Goal: Task Accomplishment & Management: Manage account settings

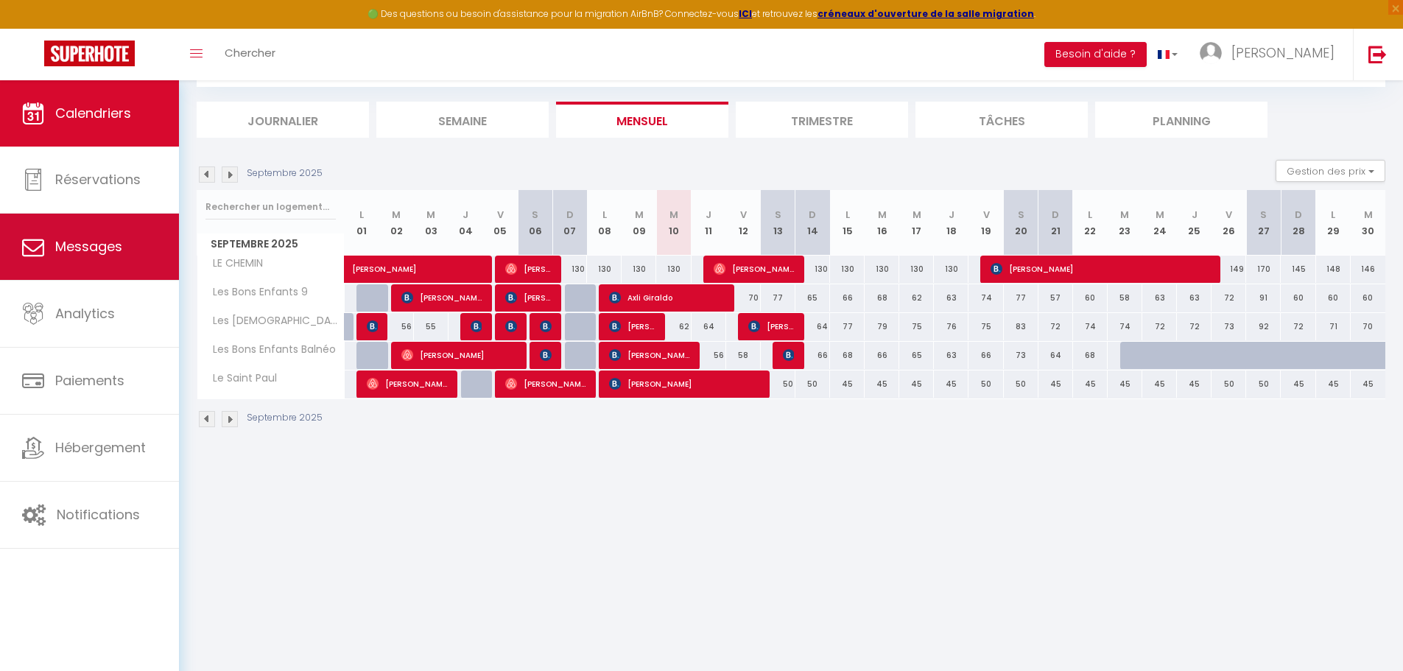
scroll to position [80, 0]
click at [96, 253] on span "Messages" at bounding box center [88, 246] width 67 height 18
select select "message"
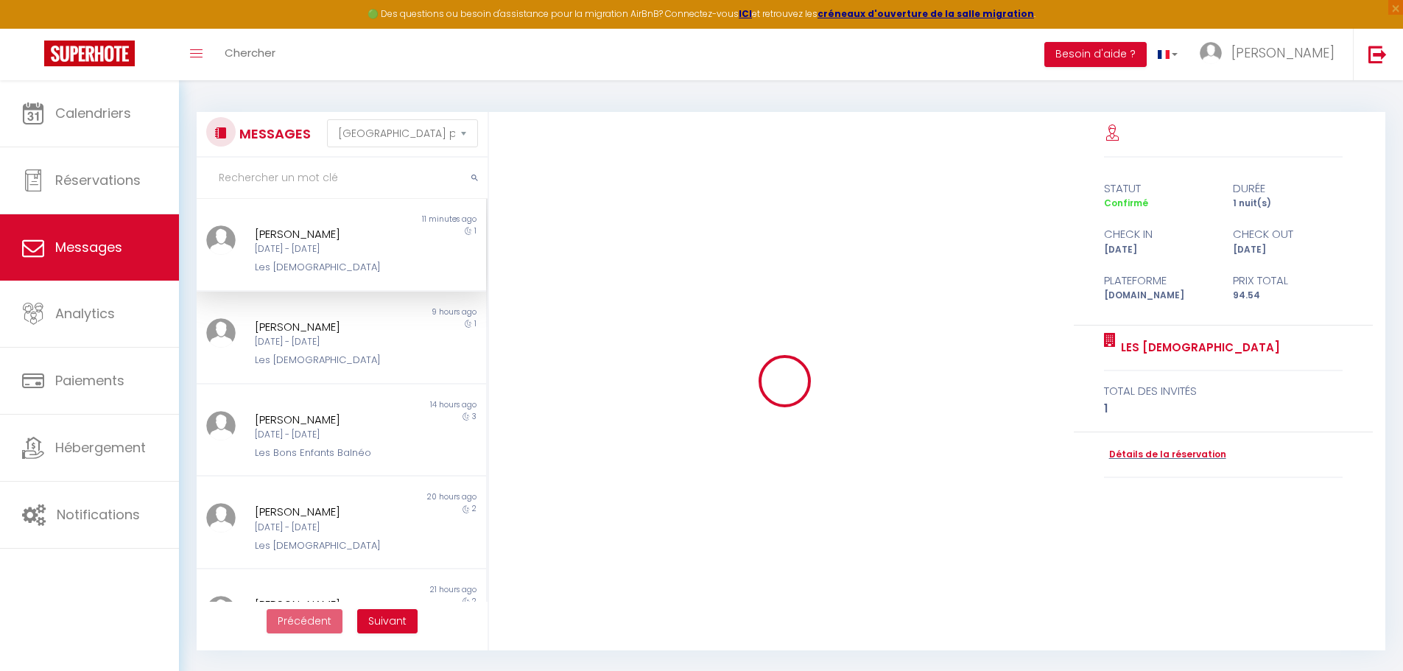
scroll to position [6095, 0]
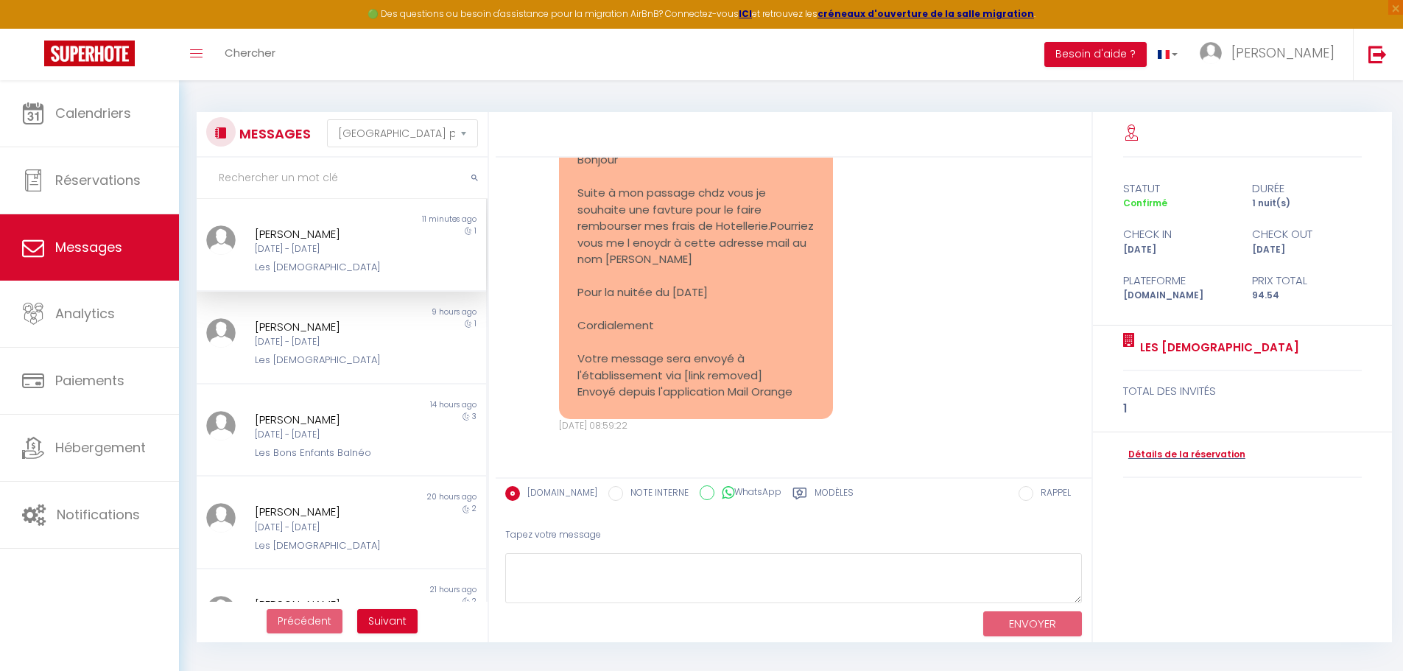
click at [301, 256] on div "[DATE] - [DATE]" at bounding box center [329, 249] width 149 height 14
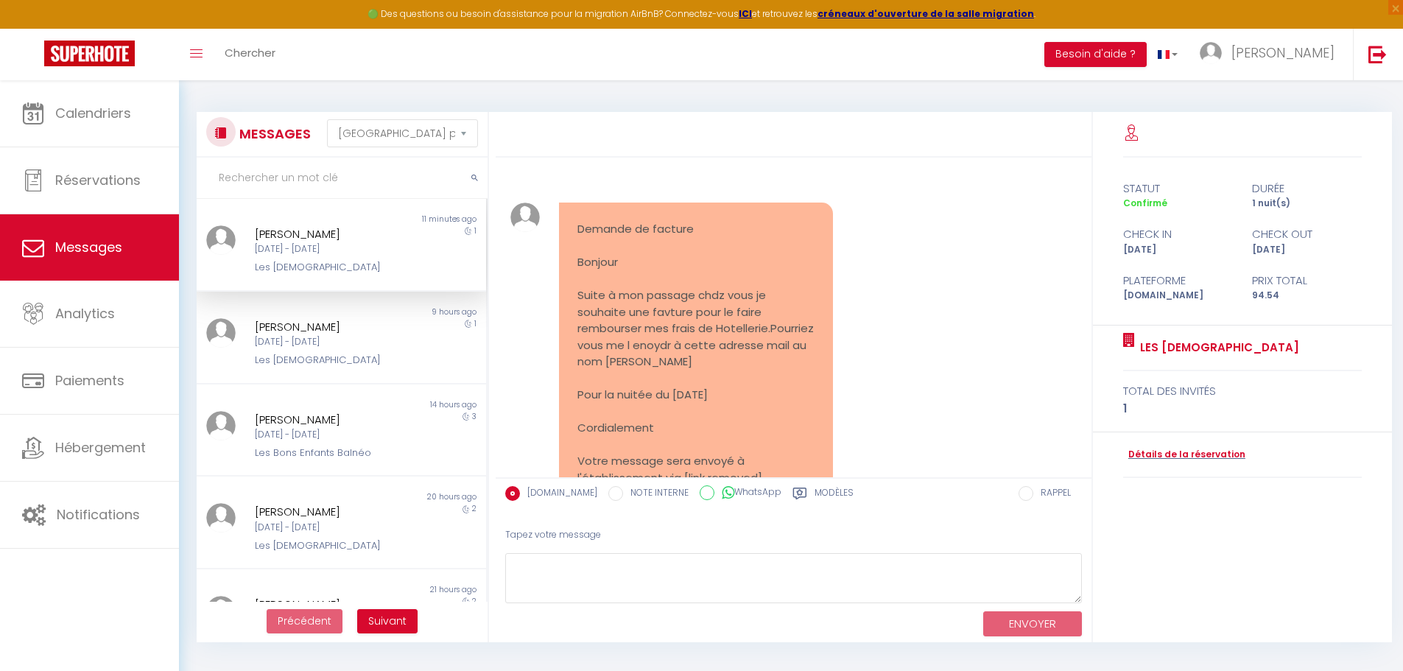
scroll to position [5653, 0]
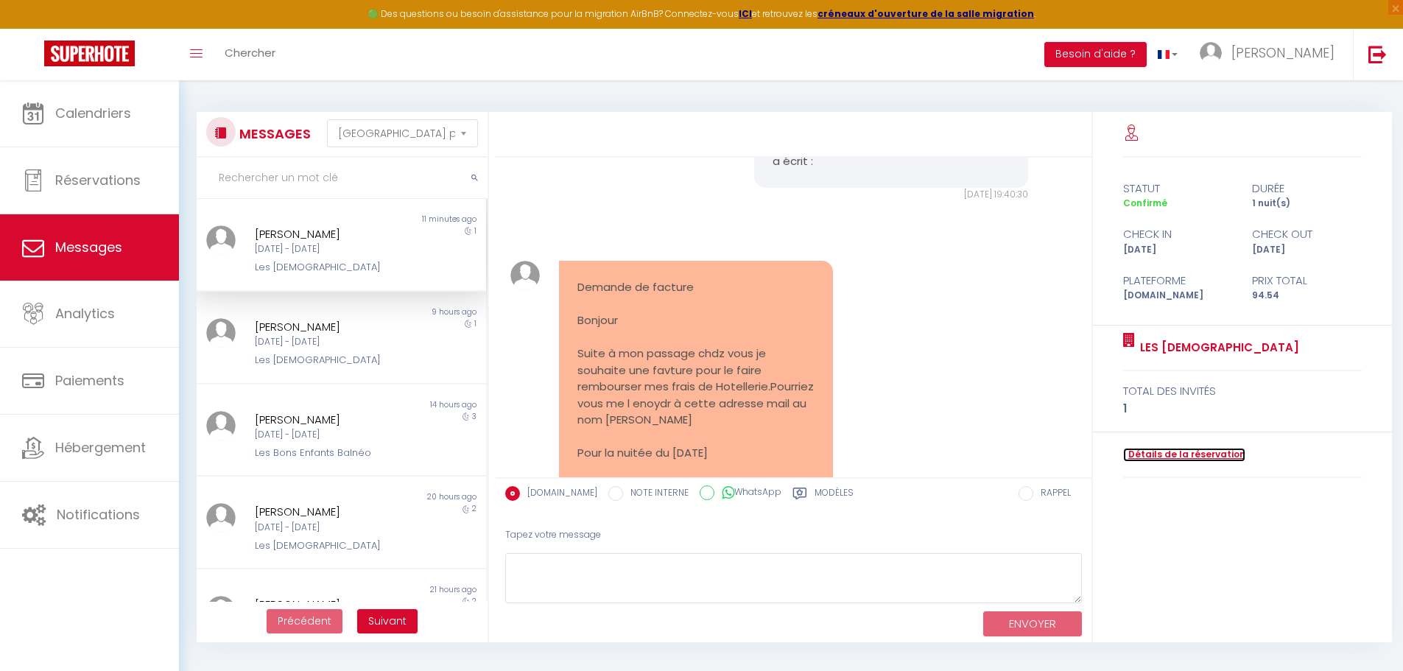
click at [1179, 451] on link "Détails de la réservation" at bounding box center [1184, 455] width 122 height 14
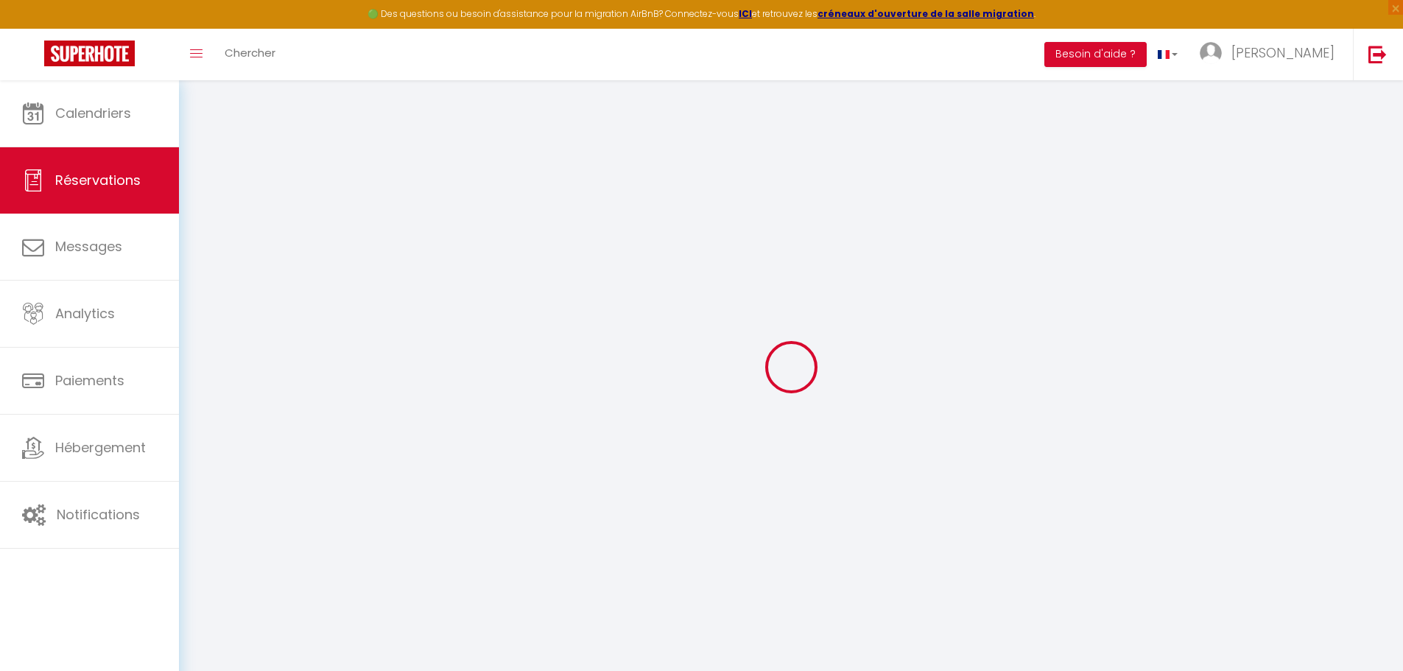
select select "cleaning"
select select "taxes"
select select
checkbox input "false"
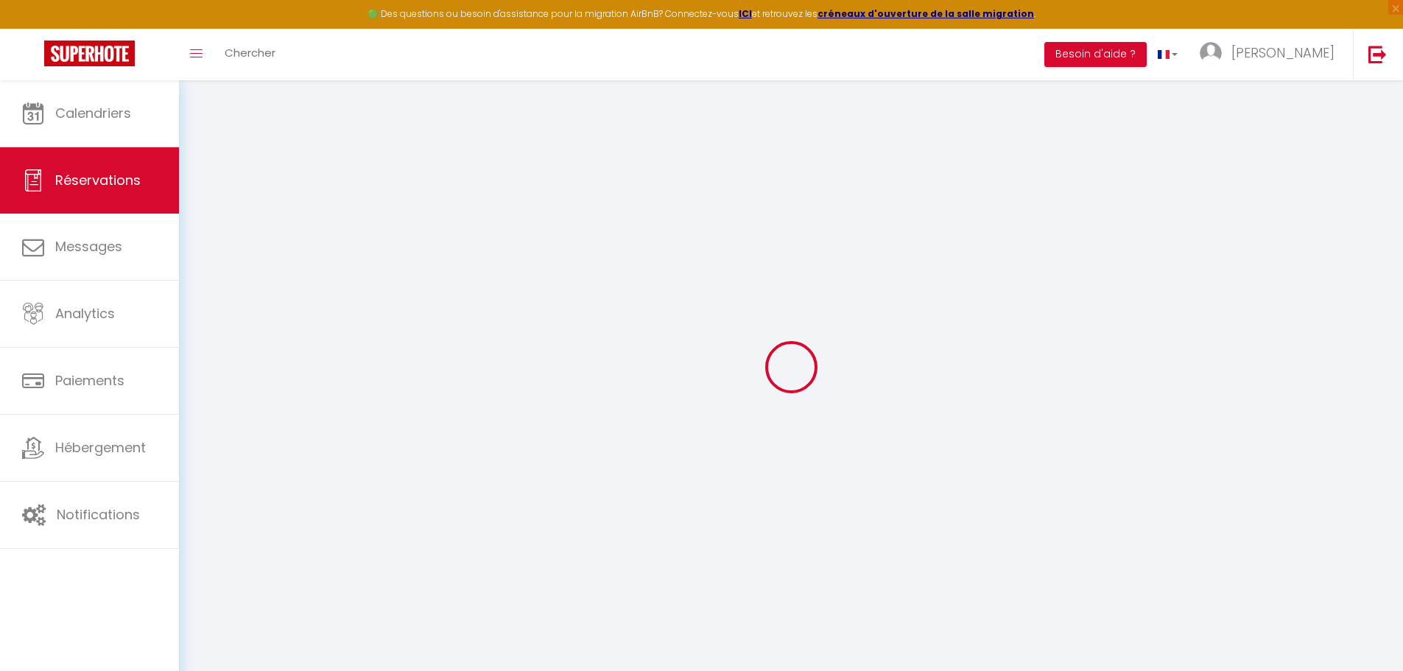
type textarea "** THIS RESERVATION HAS BEEN PRE-PAID ** BOOKING NOTE : Payment charge is EUR 1…"
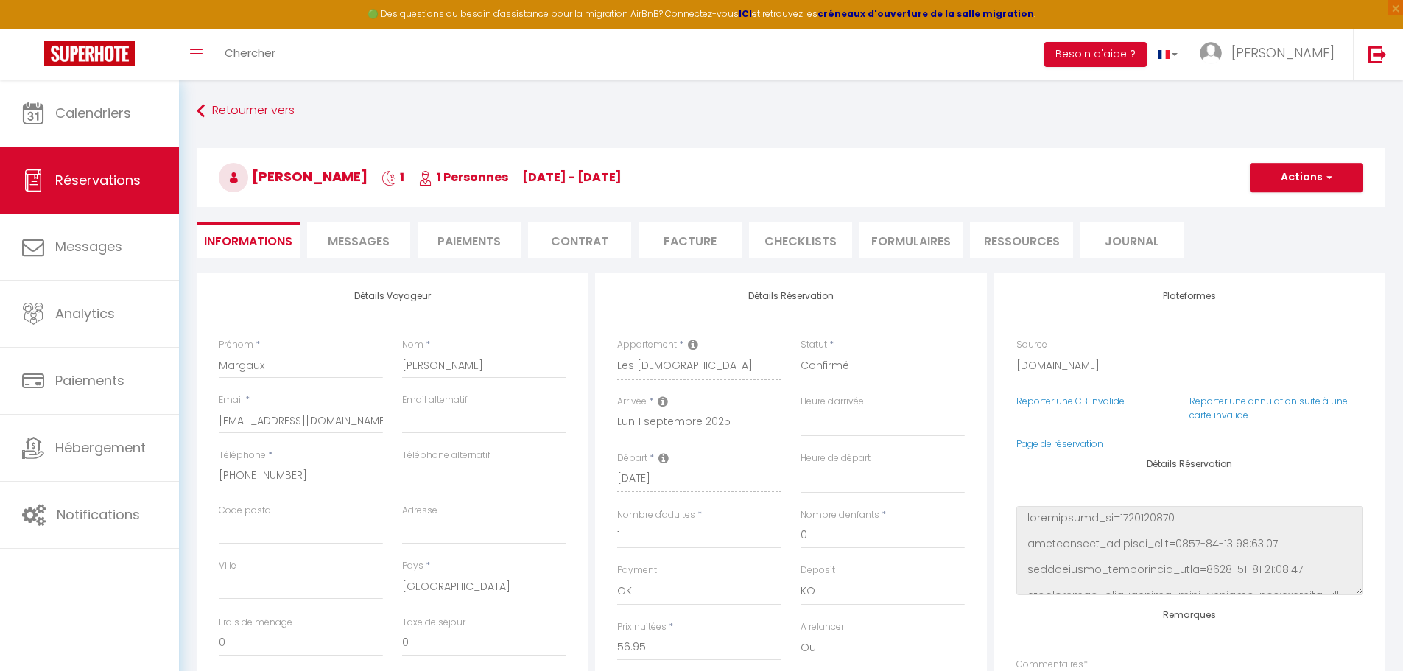
type input "35"
type input "2.59"
select select
checkbox input "false"
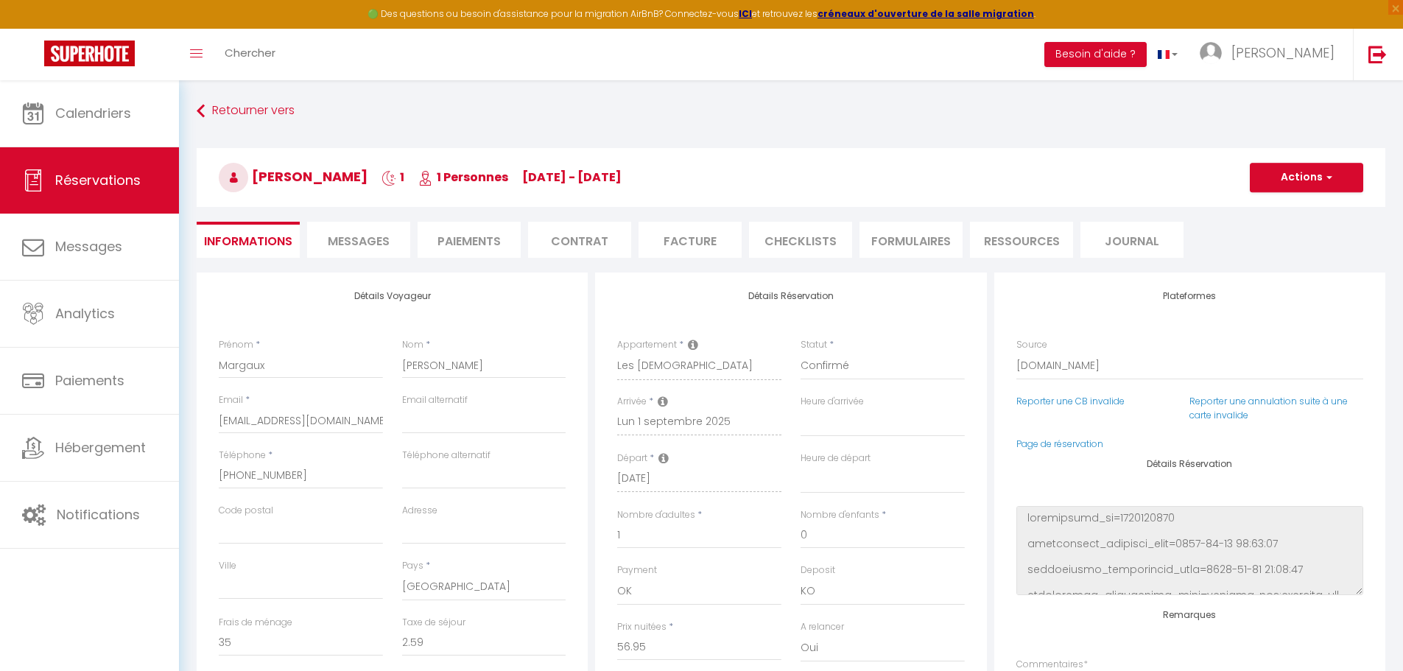
select select
click at [702, 228] on li "Facture" at bounding box center [689, 240] width 103 height 36
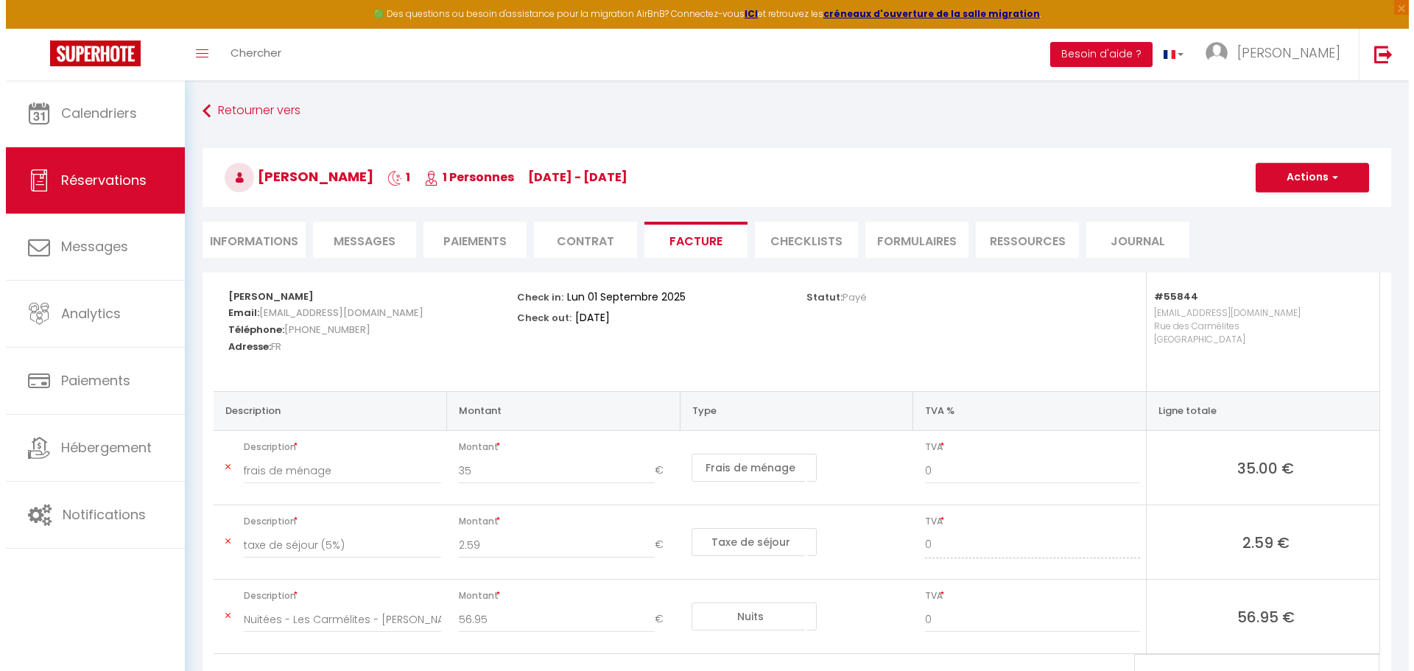
scroll to position [82, 0]
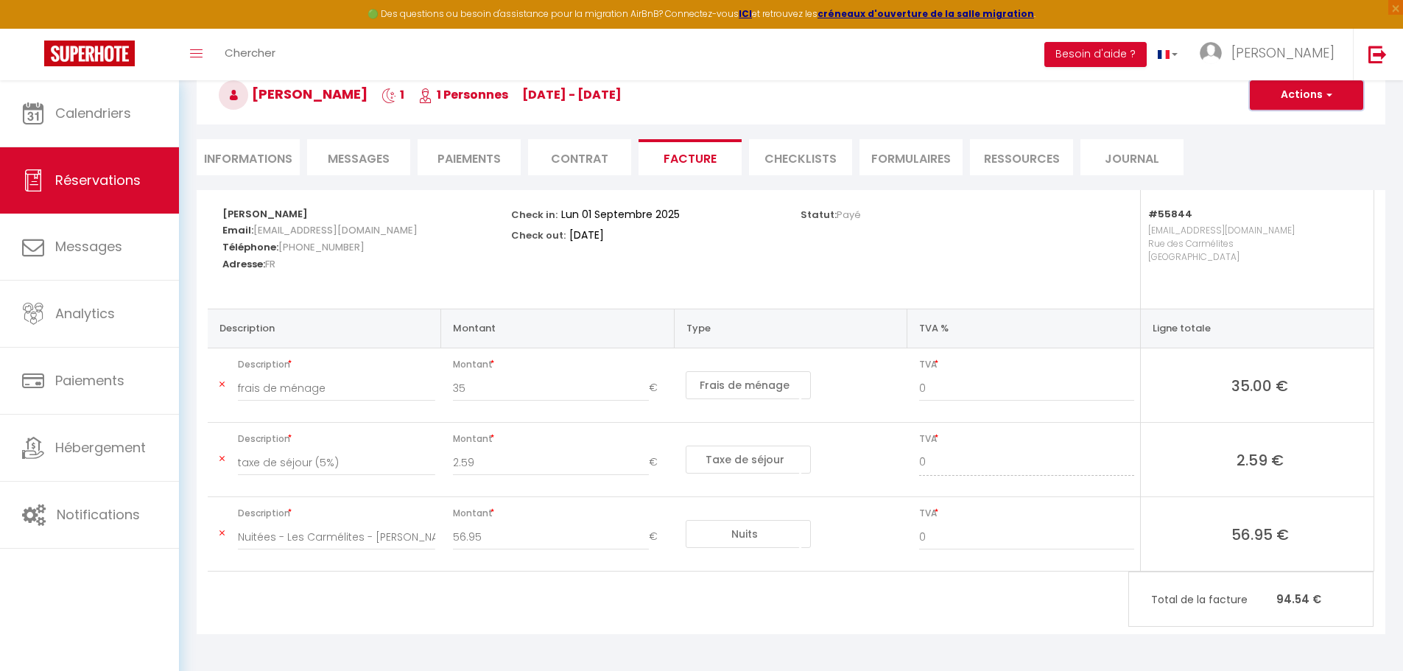
click at [1312, 94] on button "Actions" at bounding box center [1306, 94] width 113 height 29
click at [1294, 166] on link "Envoyer la facture" at bounding box center [1295, 165] width 124 height 19
type input "[EMAIL_ADDRESS][DOMAIN_NAME]"
select select "fr"
type input "Votre facture 6626329 - Les [DEMOGRAPHIC_DATA]"
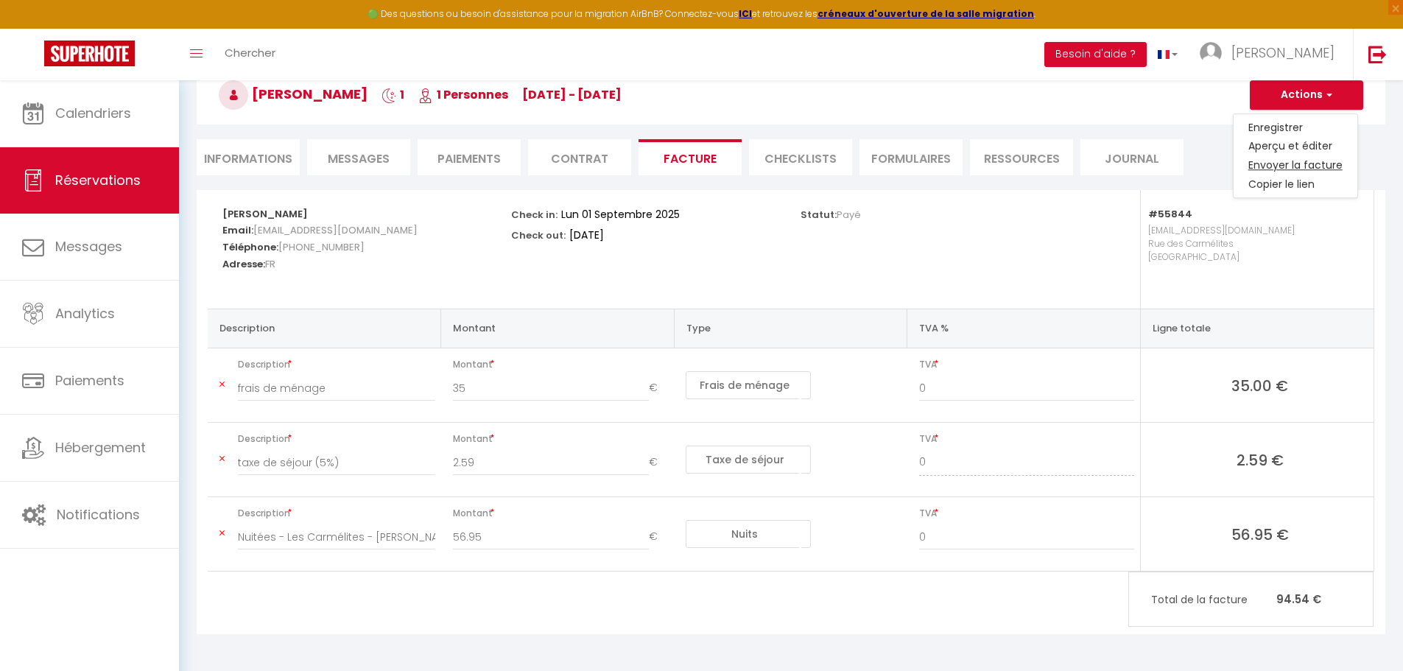
type textarea "Bonjour, Voici le lien pour télécharger votre facture : [URL][DOMAIN_NAME] Déta…"
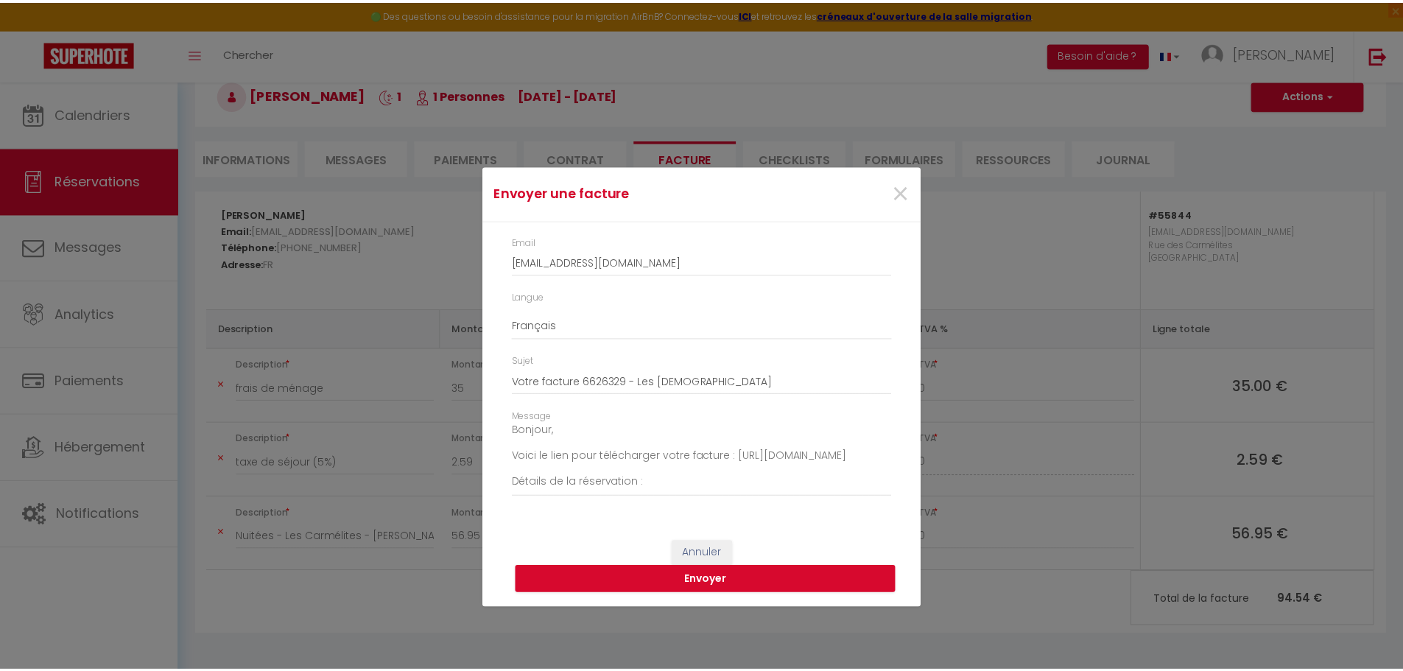
scroll to position [0, 0]
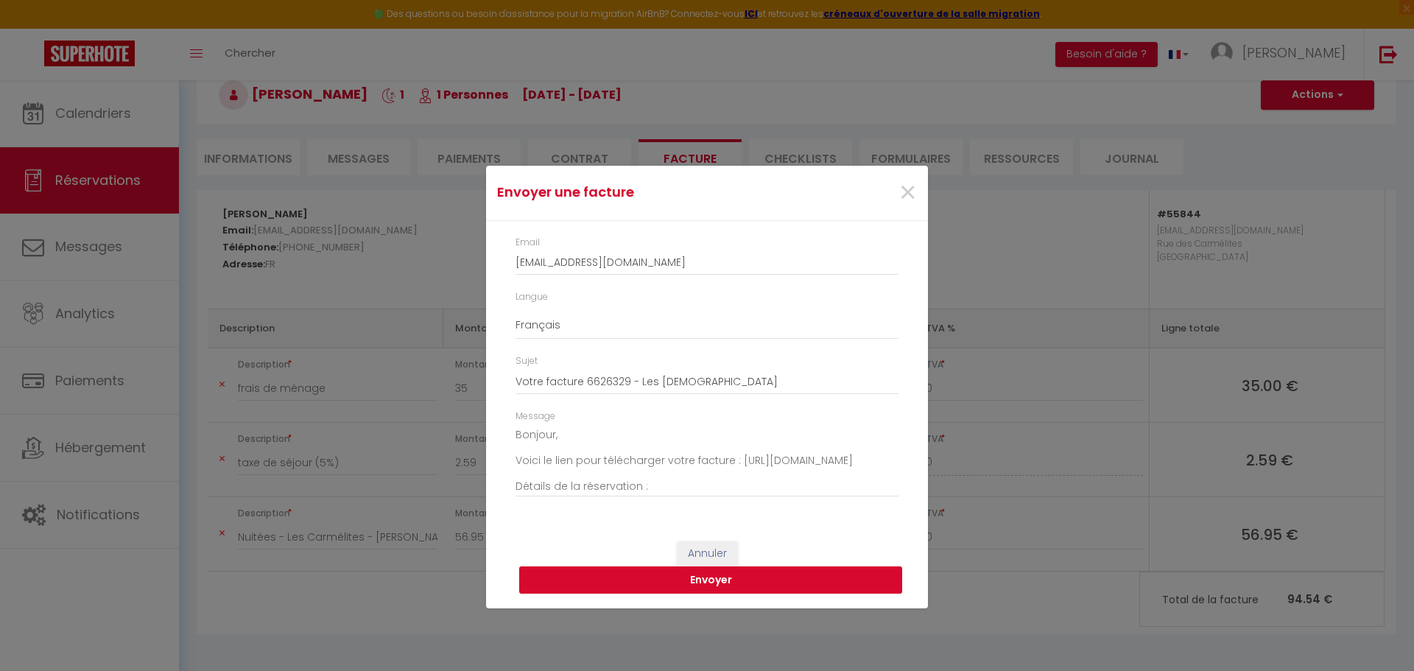
click at [731, 581] on button "Envoyer" at bounding box center [710, 580] width 383 height 28
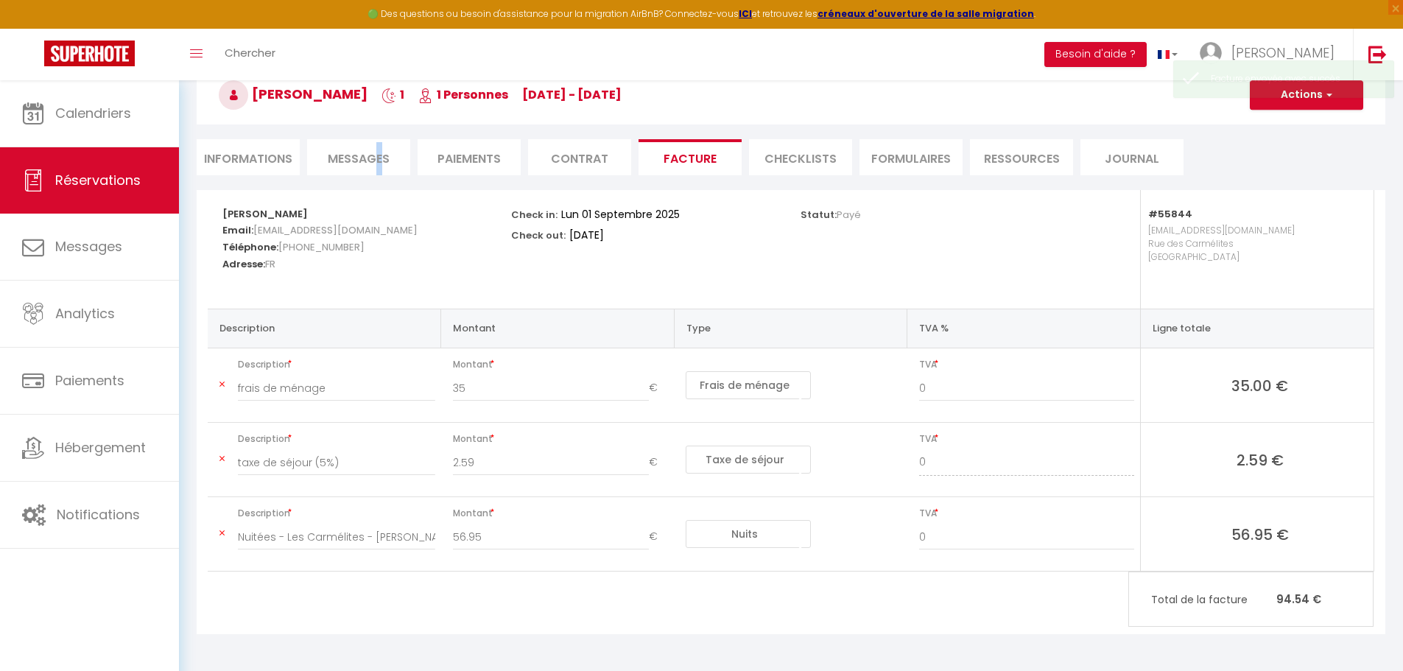
click at [379, 159] on span "Messages" at bounding box center [359, 158] width 62 height 17
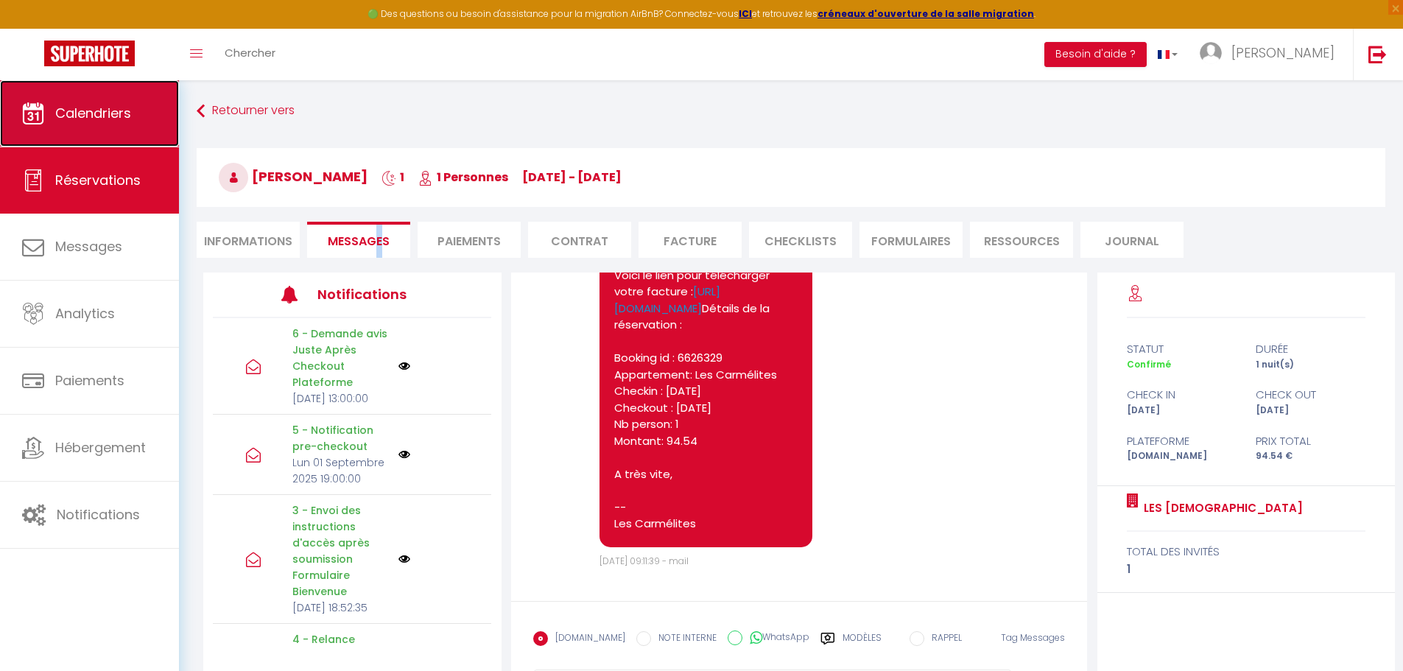
click at [83, 116] on span "Calendriers" at bounding box center [93, 113] width 76 height 18
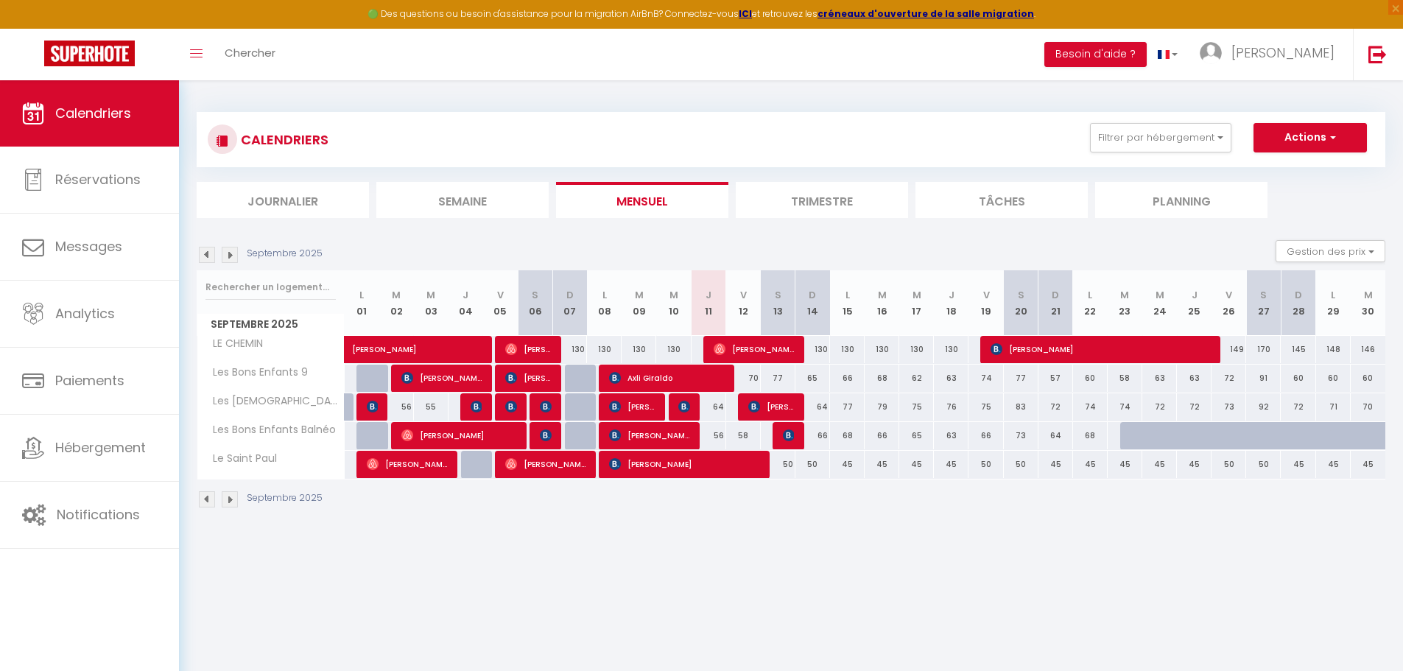
click at [834, 195] on li "Trimestre" at bounding box center [822, 200] width 172 height 36
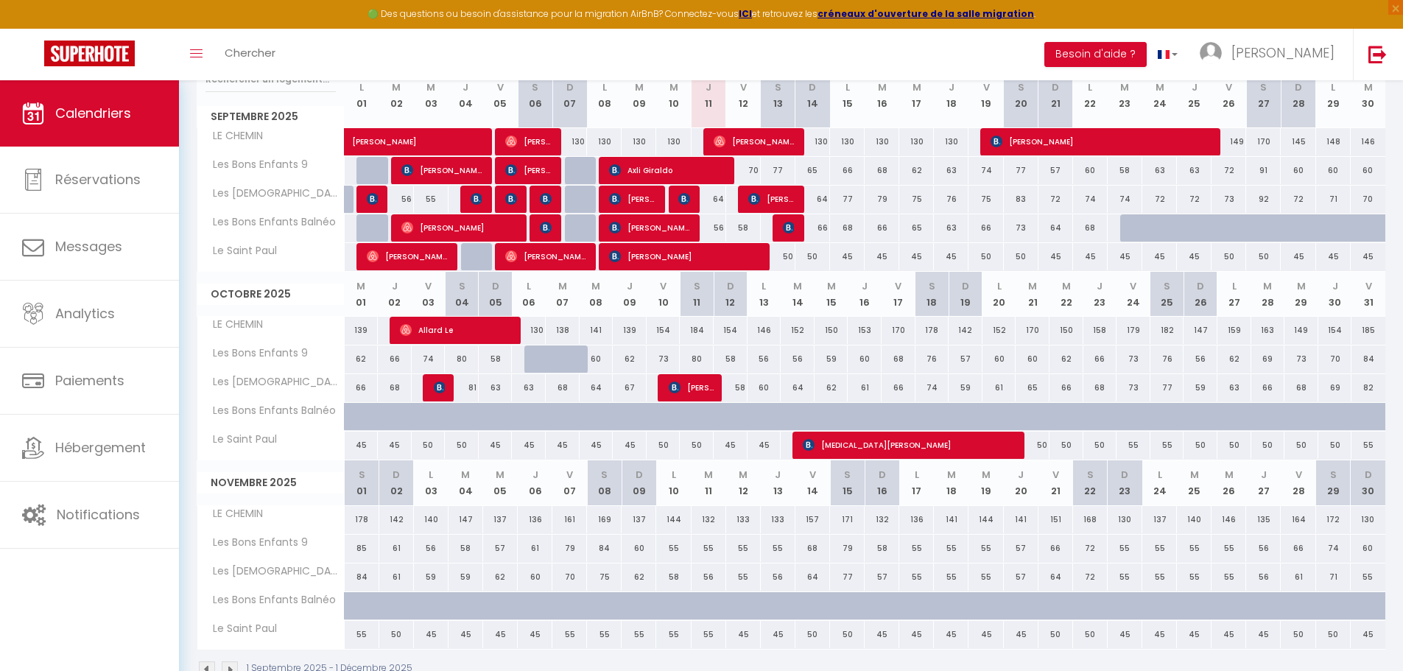
scroll to position [221, 0]
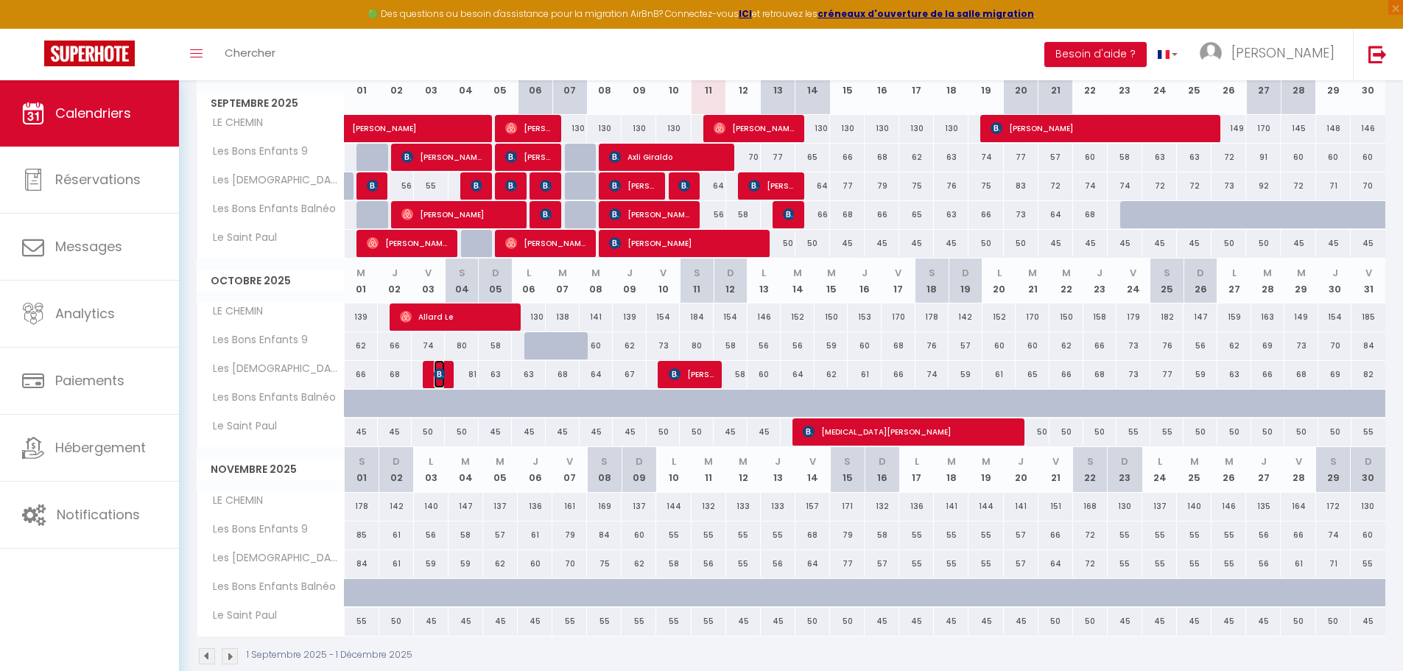
click at [434, 376] on img at bounding box center [440, 374] width 12 height 12
select select "OK"
select select "KO"
select select "1"
select select "0"
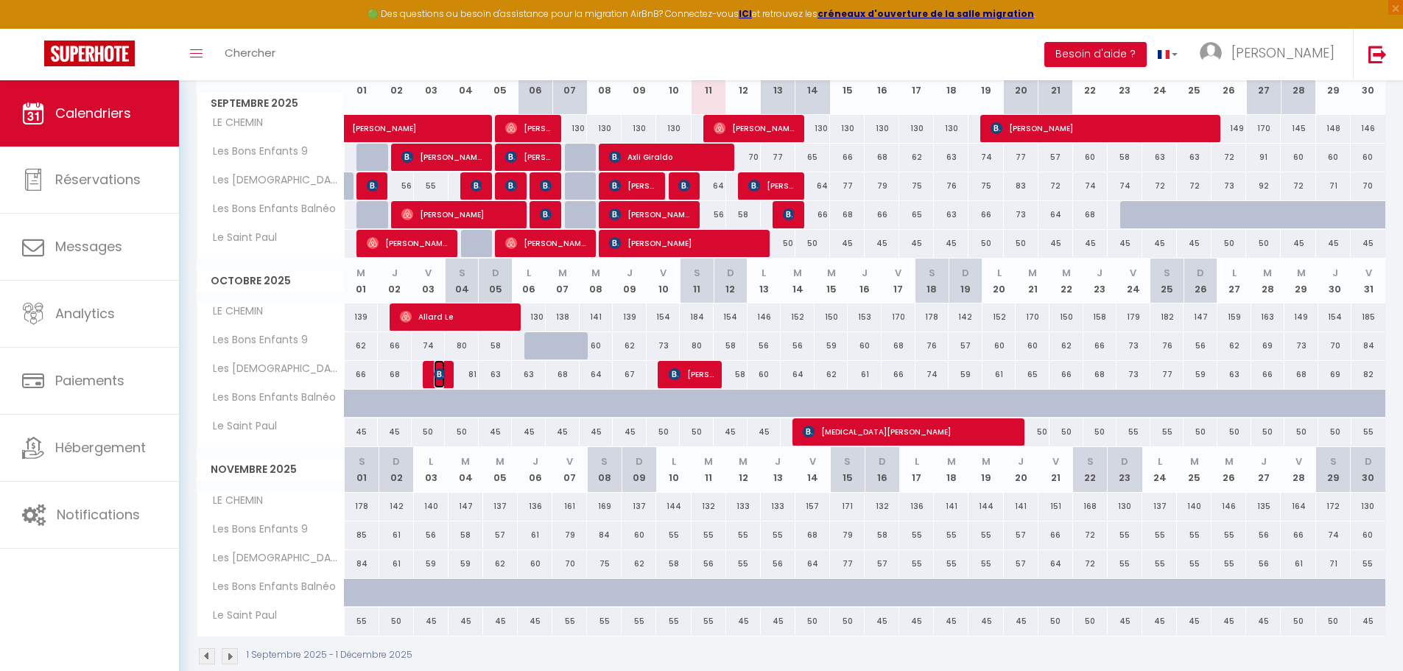
select select "1"
select select
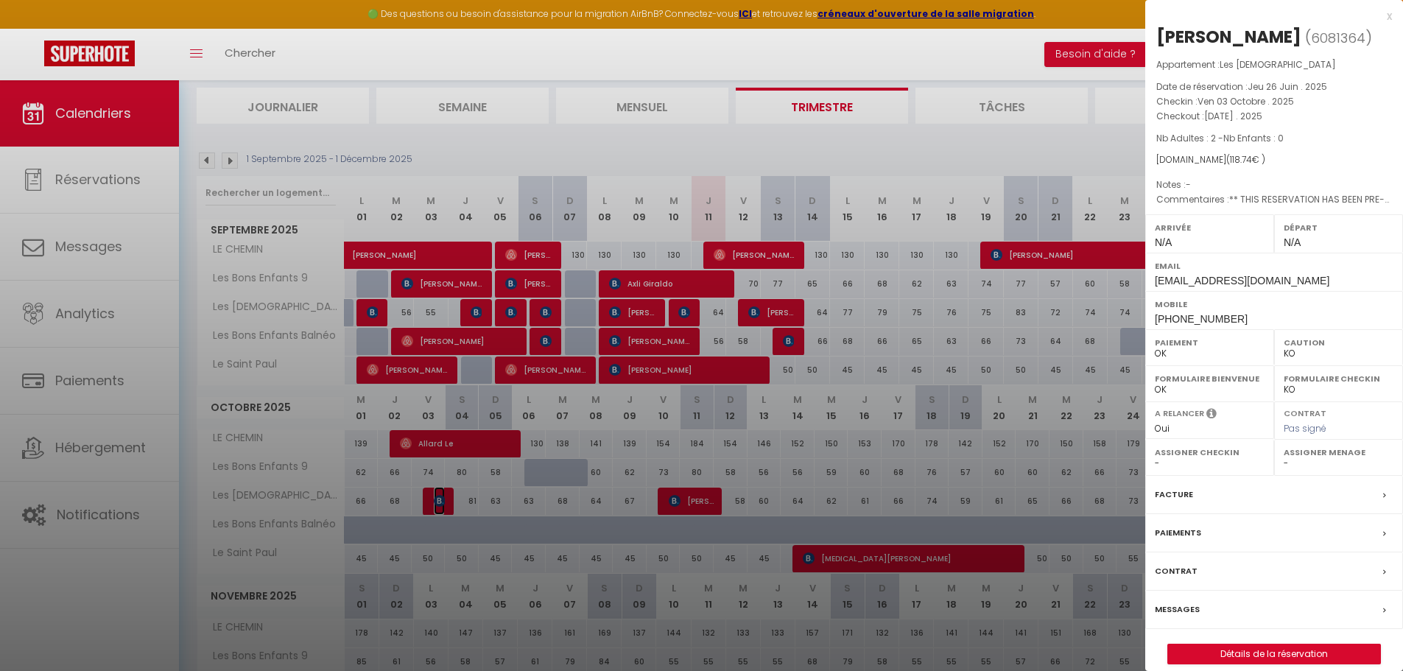
scroll to position [0, 0]
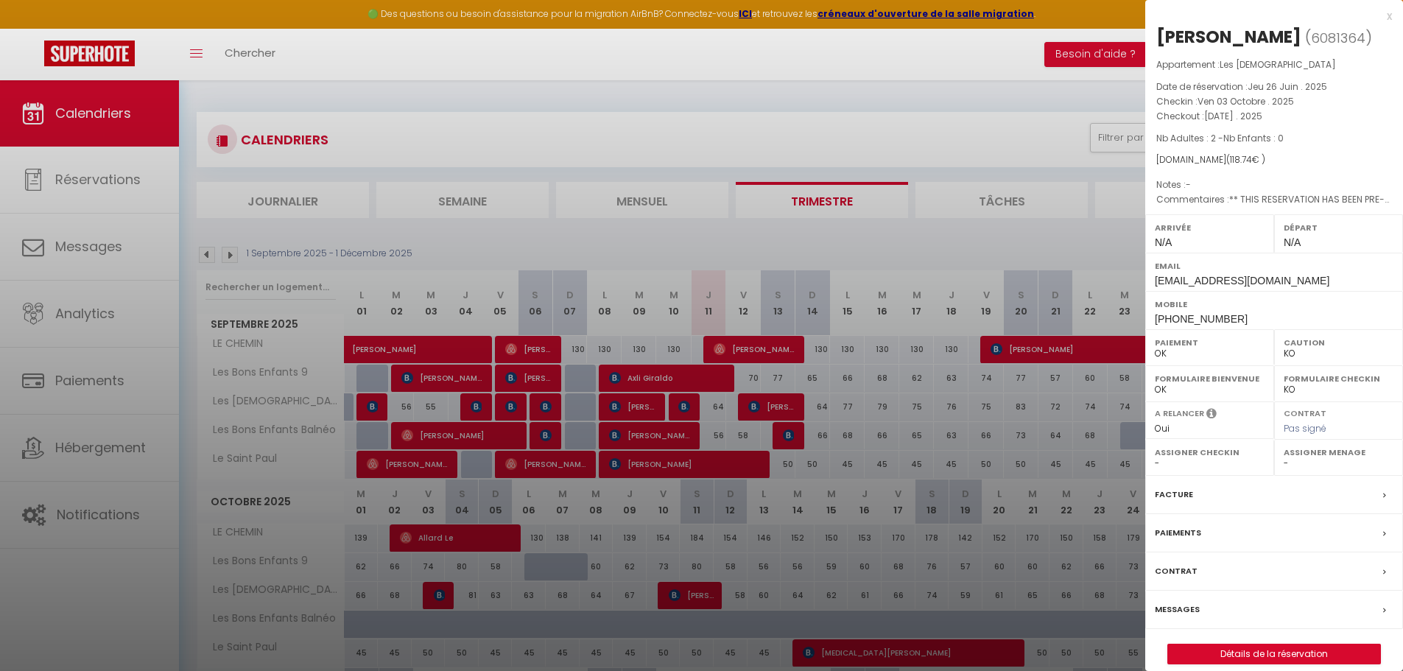
click at [205, 259] on div at bounding box center [701, 335] width 1403 height 671
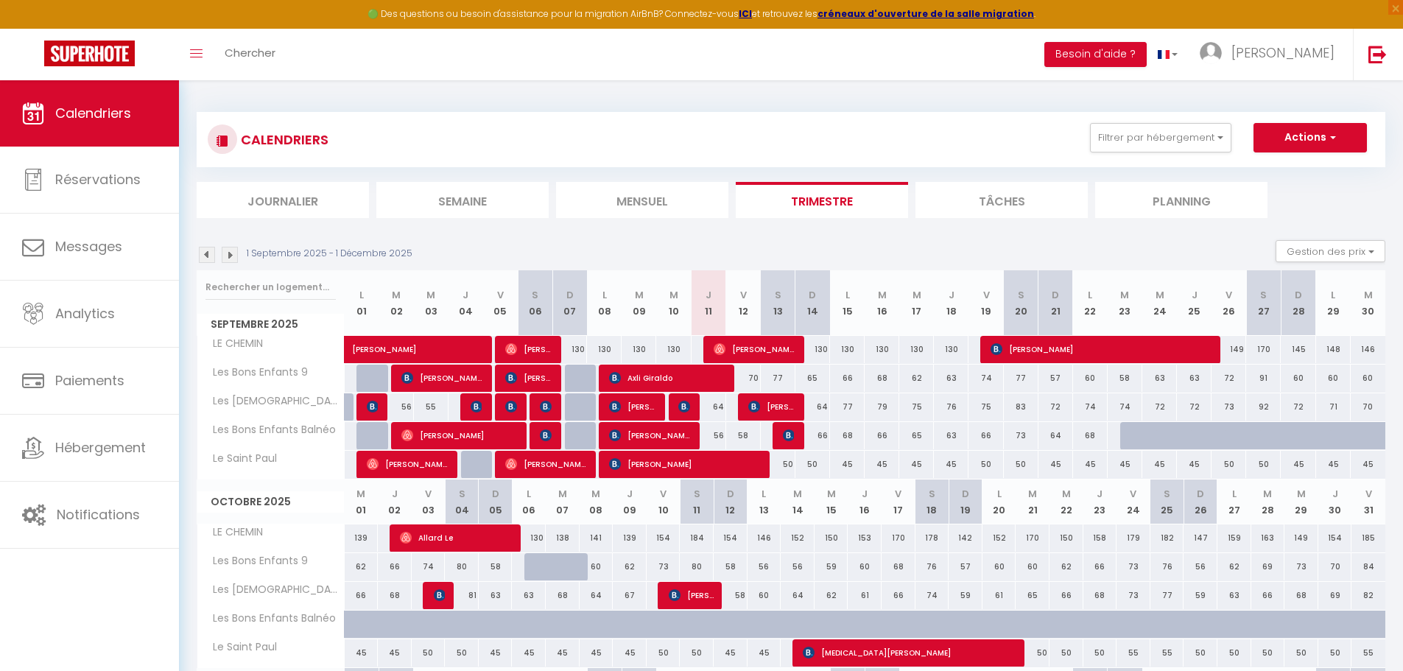
click at [205, 255] on img at bounding box center [207, 255] width 16 height 16
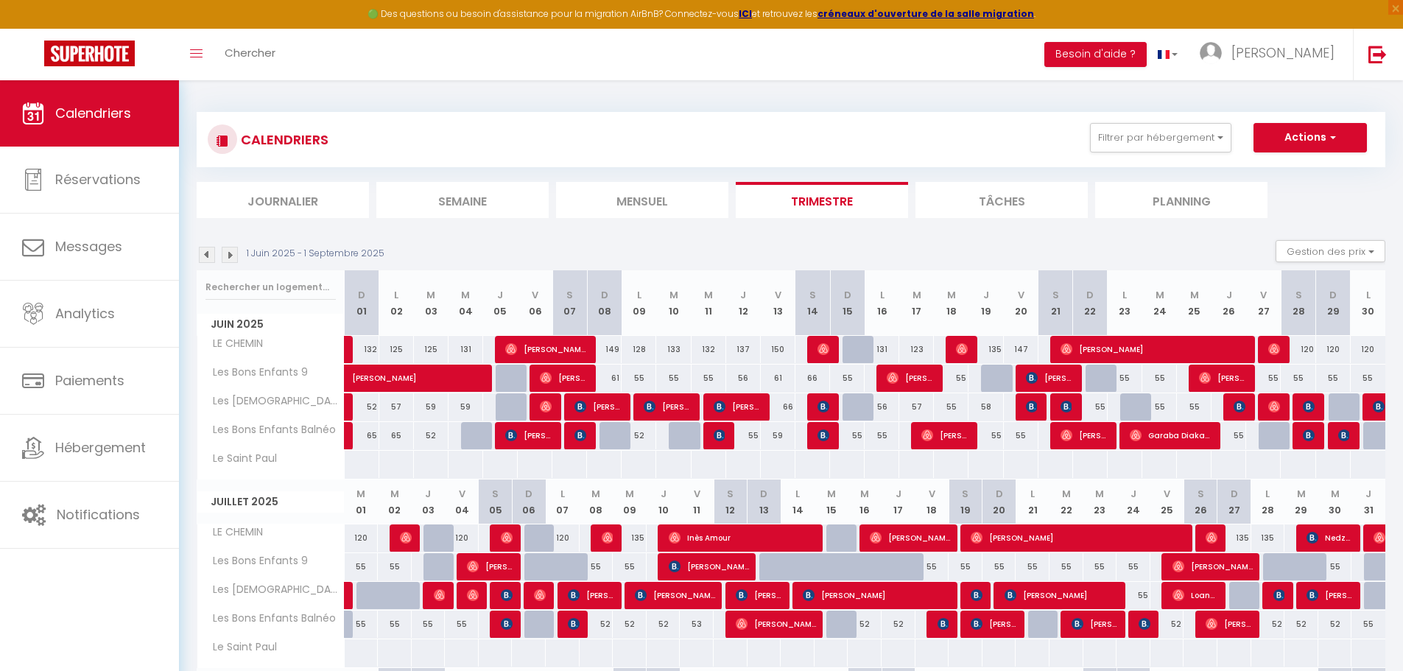
click at [229, 254] on img at bounding box center [230, 255] width 16 height 16
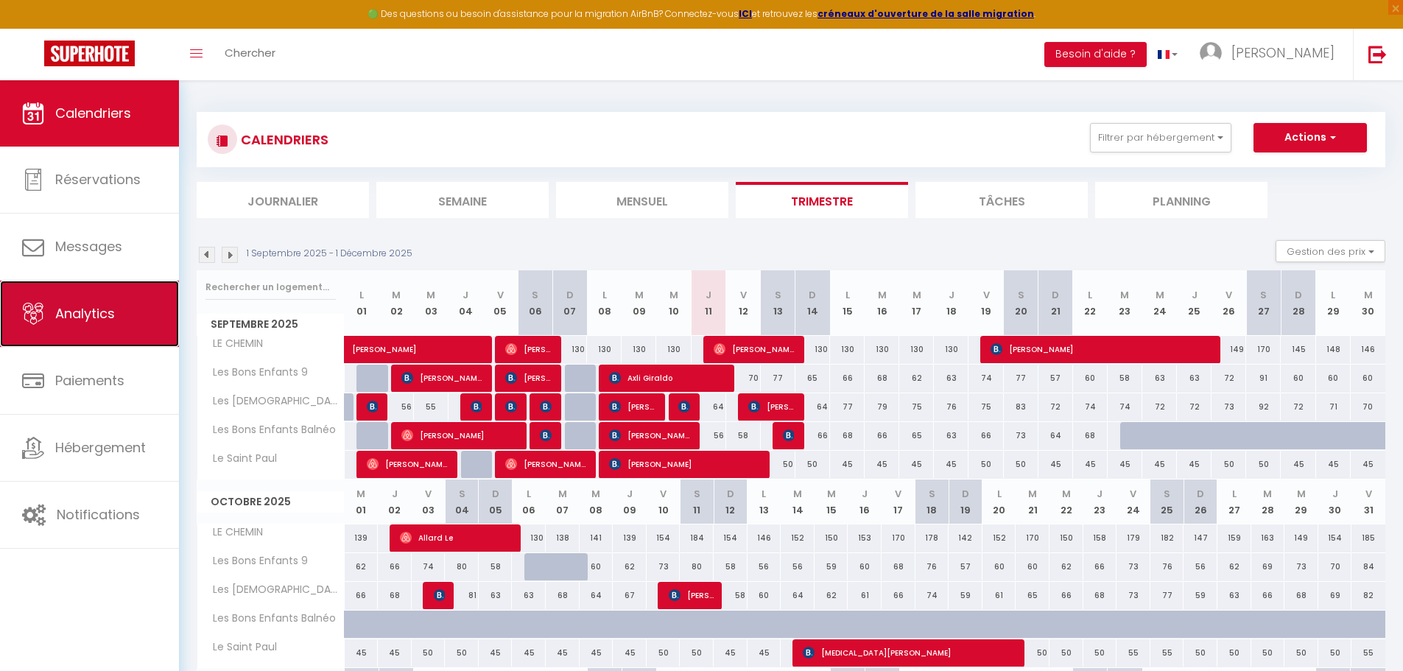
click at [105, 316] on span "Analytics" at bounding box center [85, 313] width 60 height 18
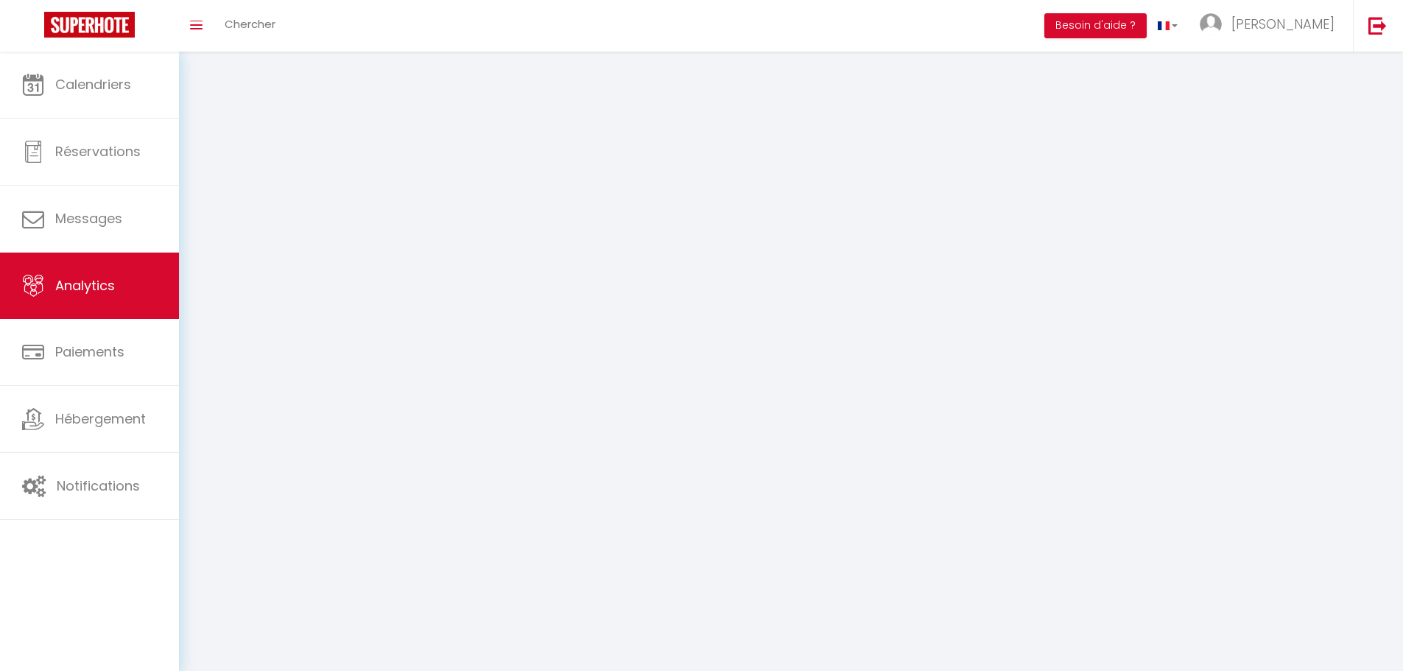
select select "2025"
select select "9"
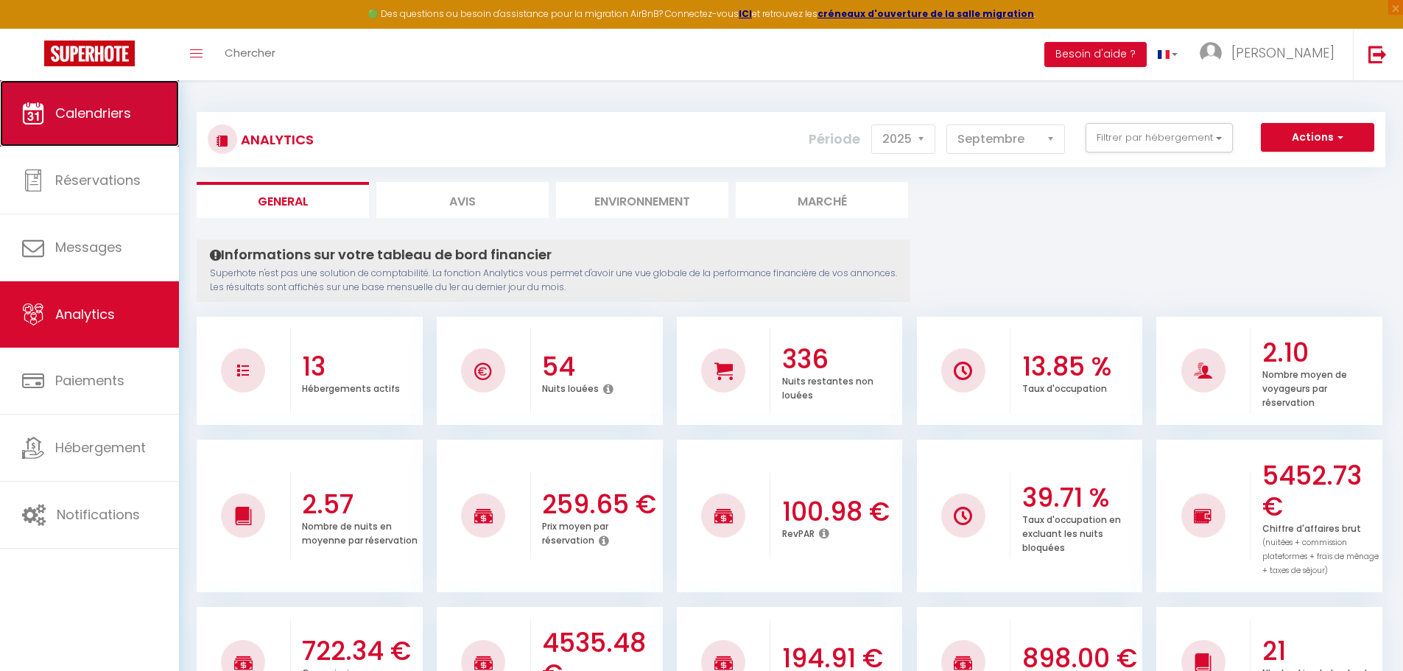
click at [88, 121] on span "Calendriers" at bounding box center [93, 113] width 76 height 18
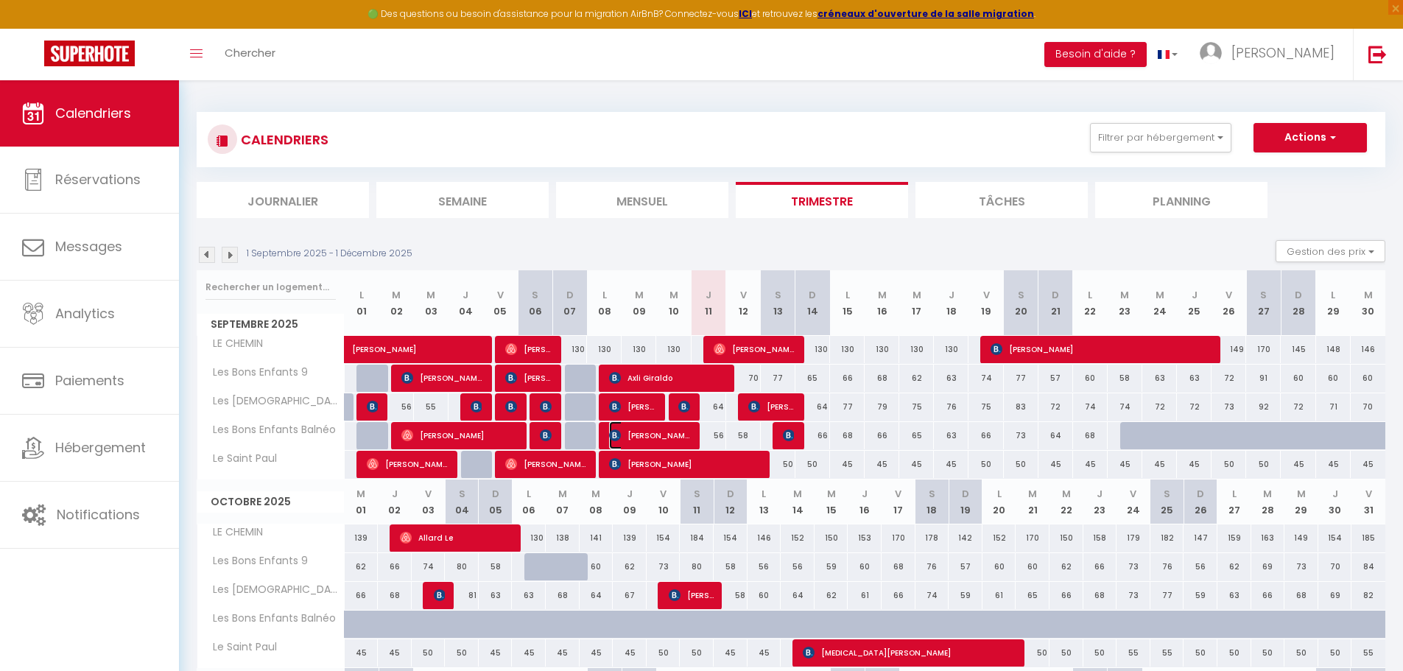
click at [675, 438] on span "[PERSON_NAME]" at bounding box center [649, 435] width 81 height 28
select select "OK"
select select "KO"
select select "0"
select select "1"
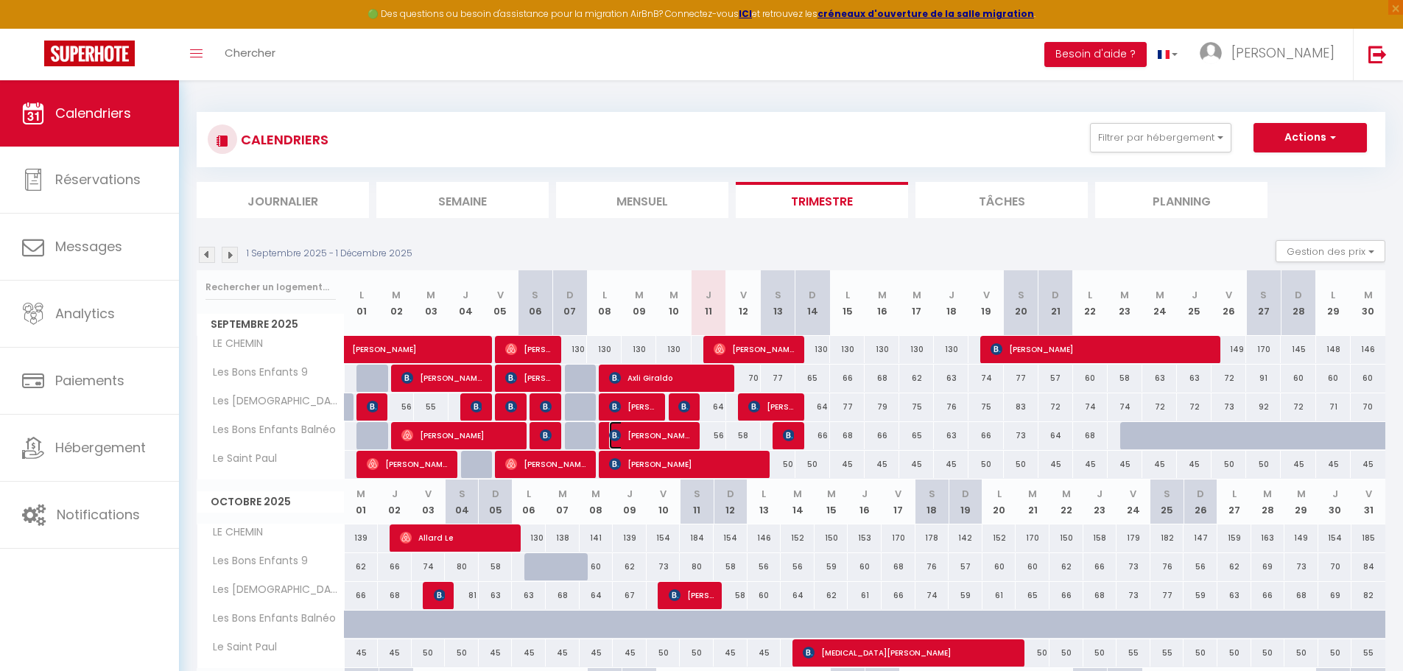
select select "1"
select select
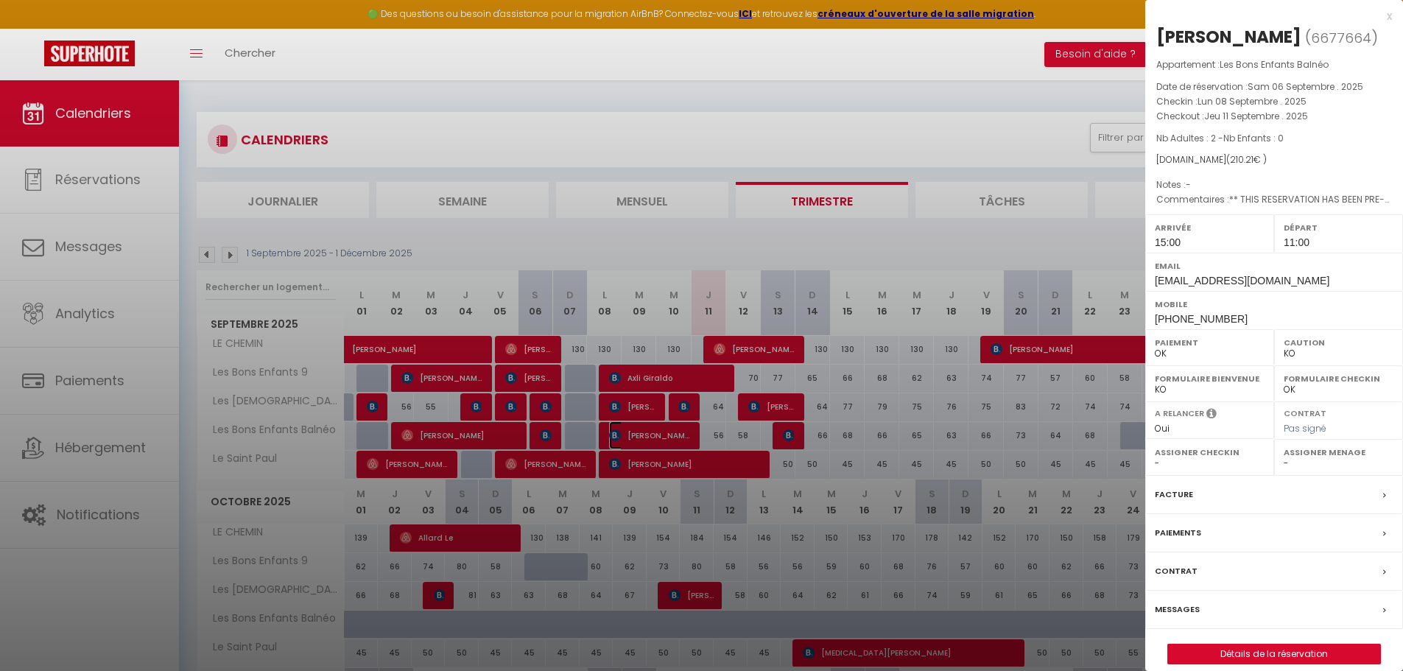
select select "34474"
click at [687, 406] on div at bounding box center [701, 335] width 1403 height 671
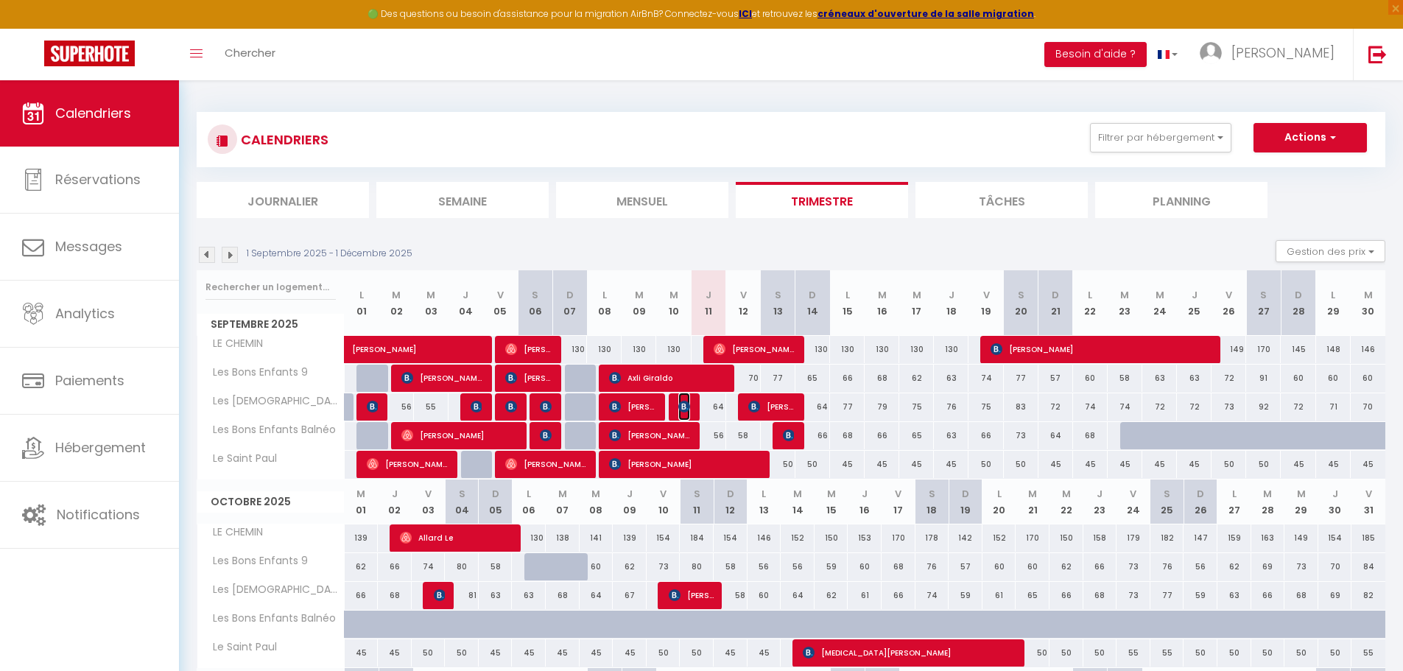
click at [687, 406] on img at bounding box center [684, 407] width 12 height 12
select select
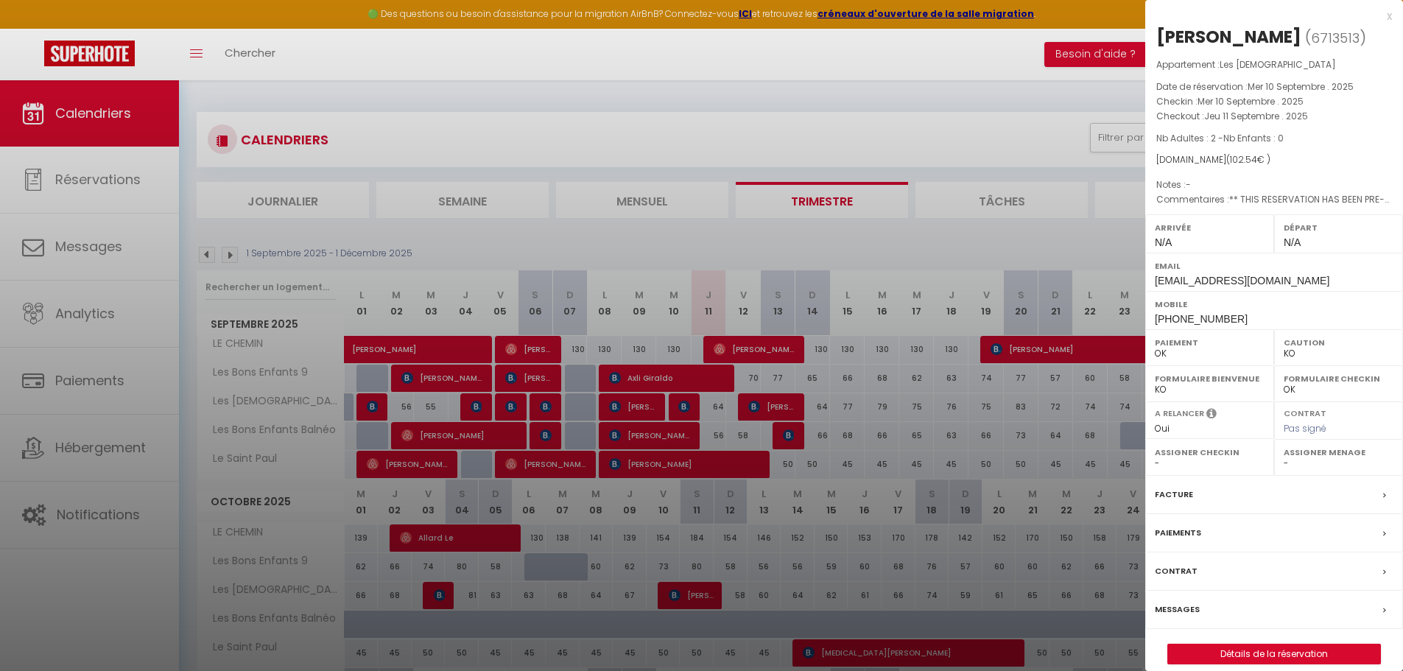
click at [683, 437] on div at bounding box center [701, 335] width 1403 height 671
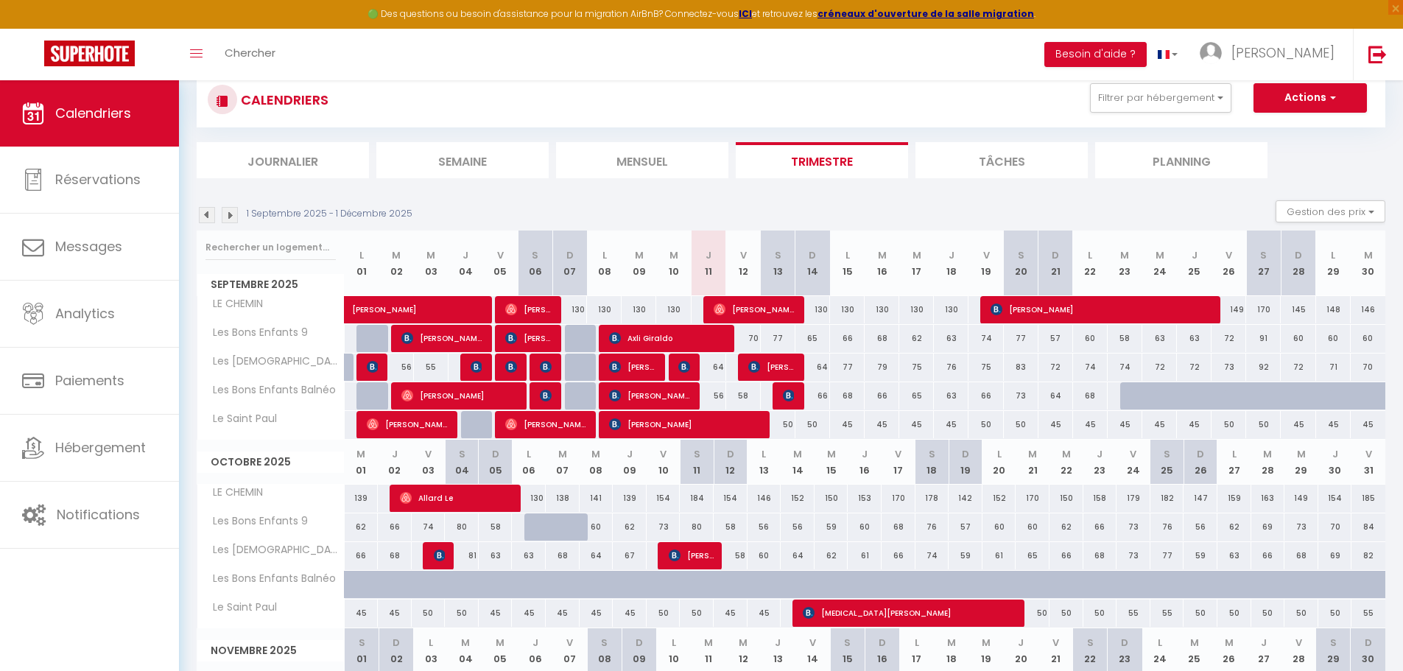
scroll to position [74, 0]
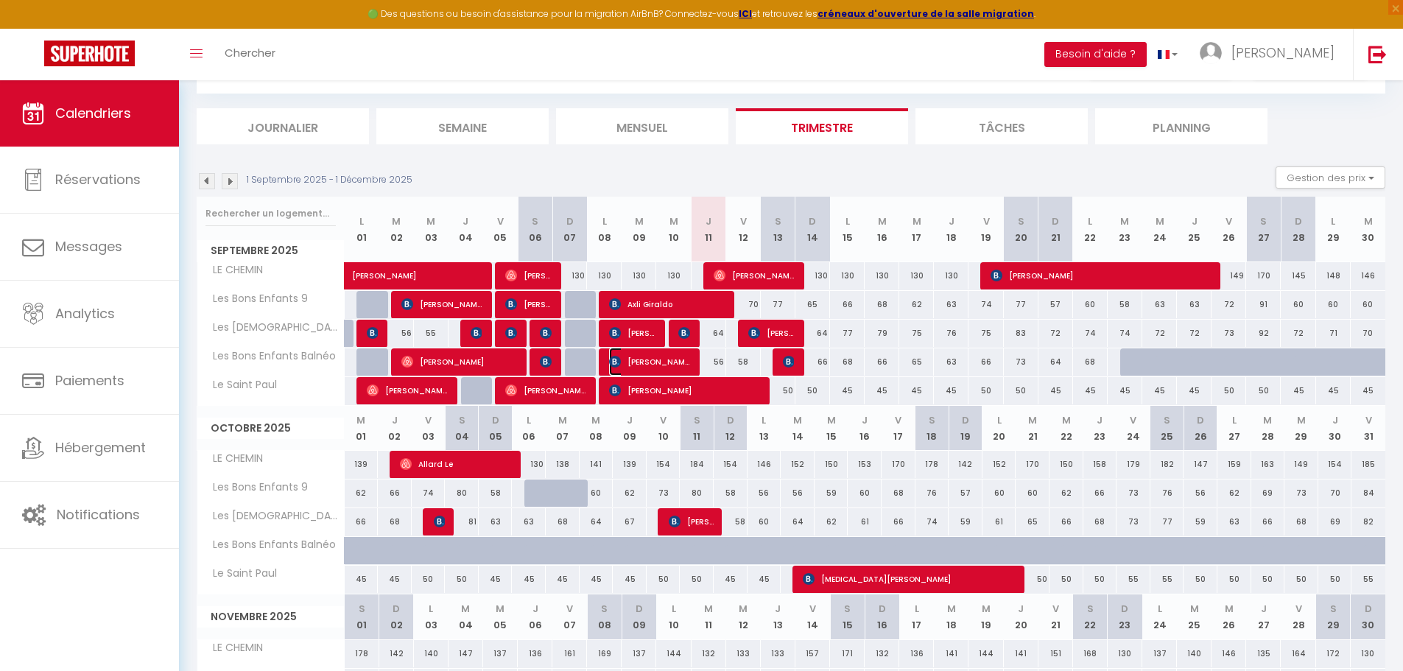
click at [666, 361] on span "[PERSON_NAME]" at bounding box center [649, 362] width 81 height 28
select select "0"
select select "1"
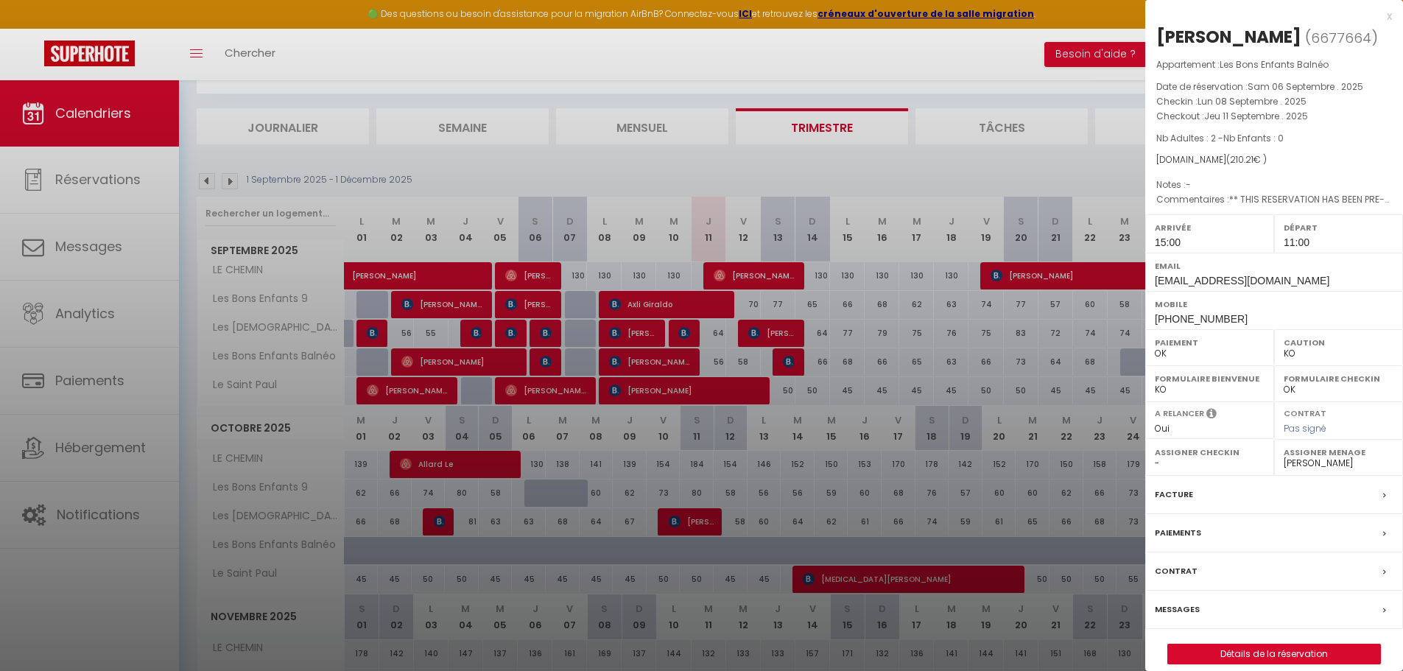
click at [666, 361] on div at bounding box center [701, 335] width 1403 height 671
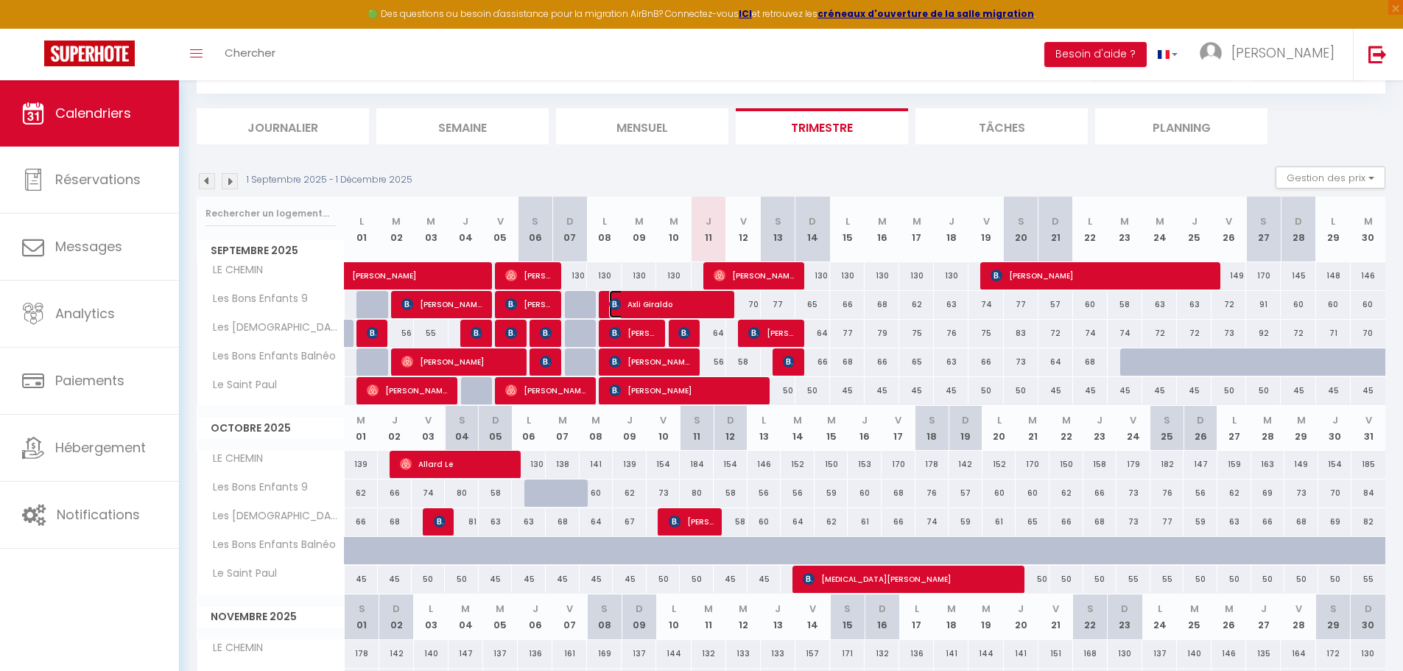
click at [711, 308] on span "Axli Giraldo" at bounding box center [667, 304] width 116 height 28
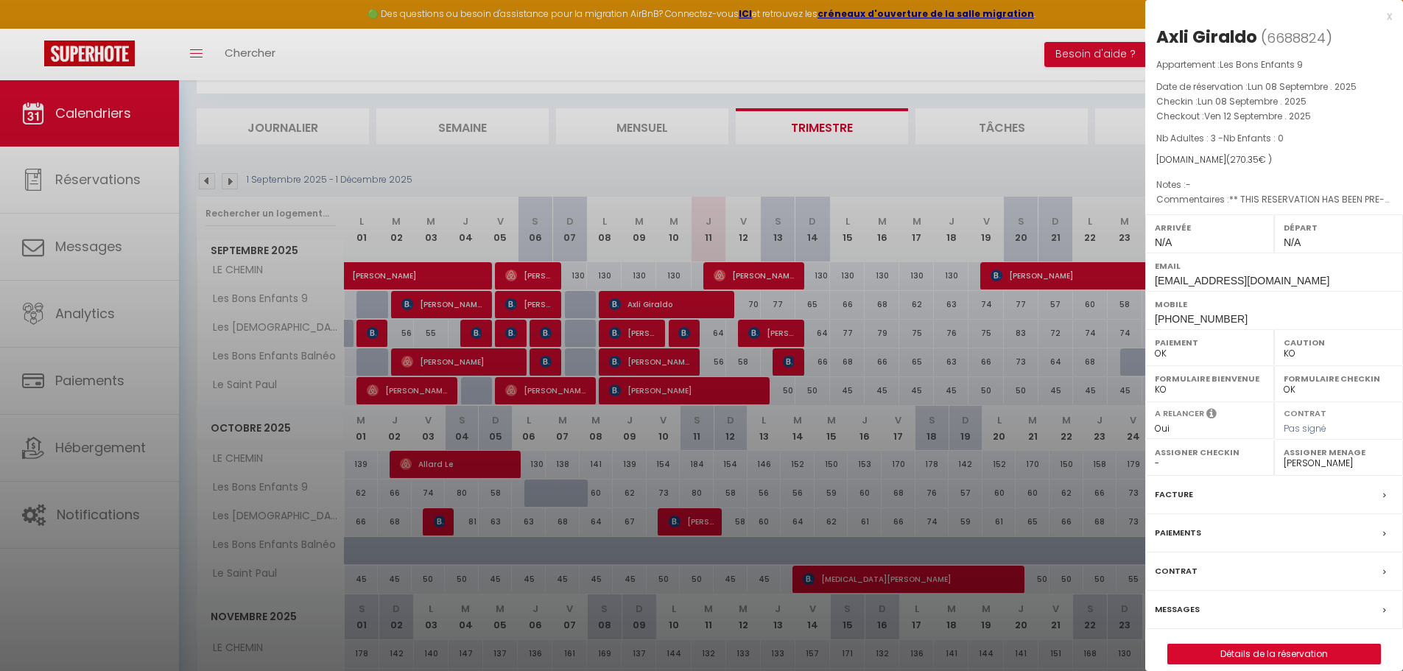
click at [712, 387] on div at bounding box center [701, 335] width 1403 height 671
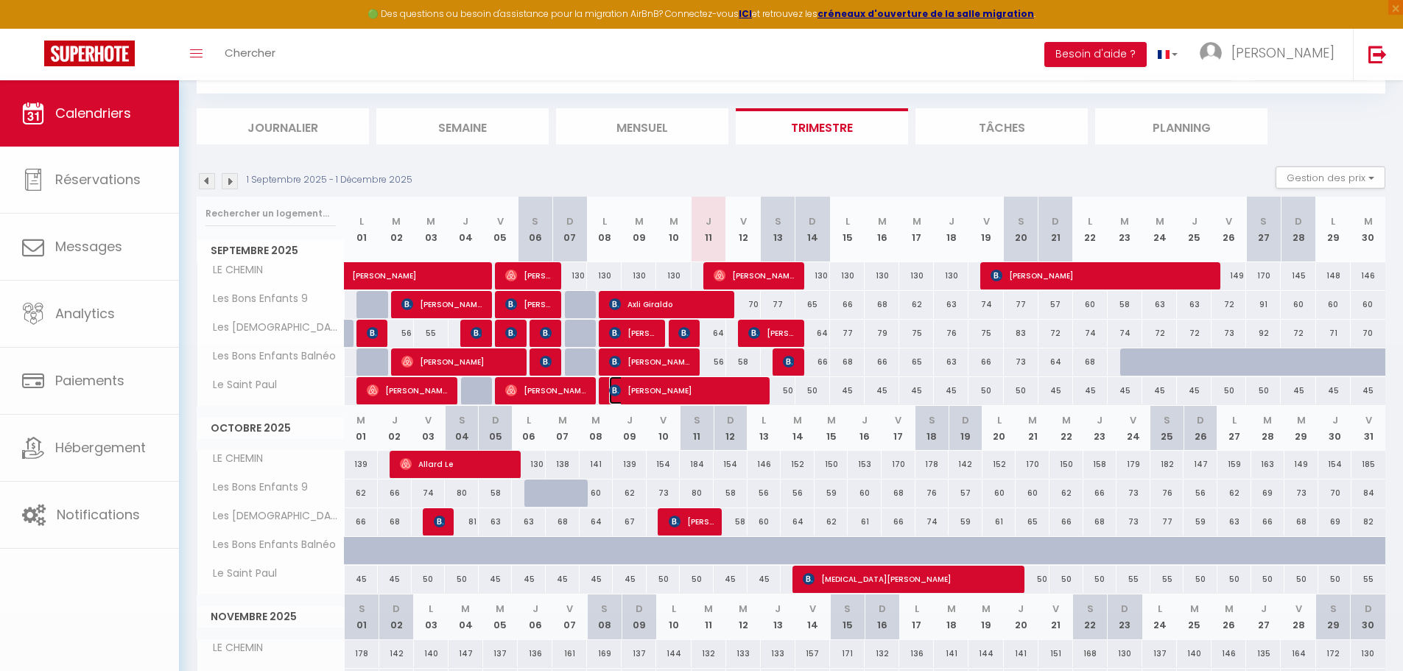
click at [715, 394] on span "[PERSON_NAME]" at bounding box center [684, 390] width 150 height 28
select select "34281"
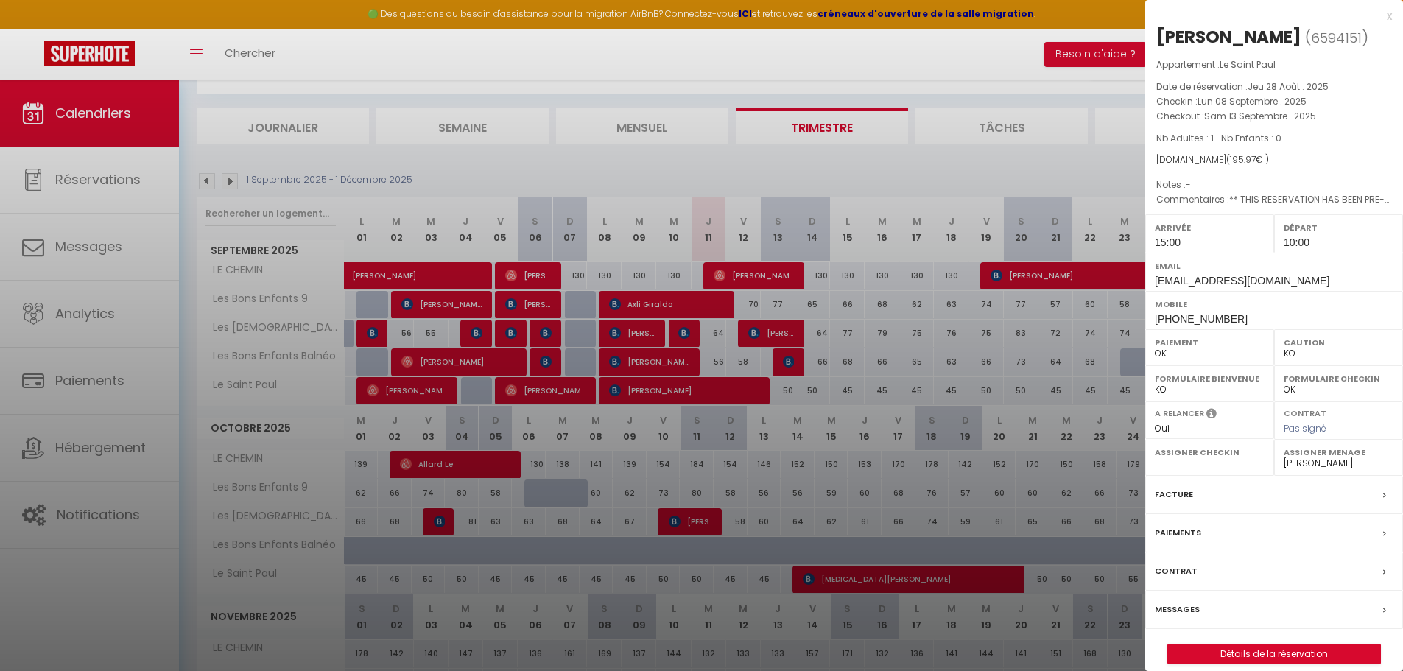
click at [753, 335] on div at bounding box center [701, 335] width 1403 height 671
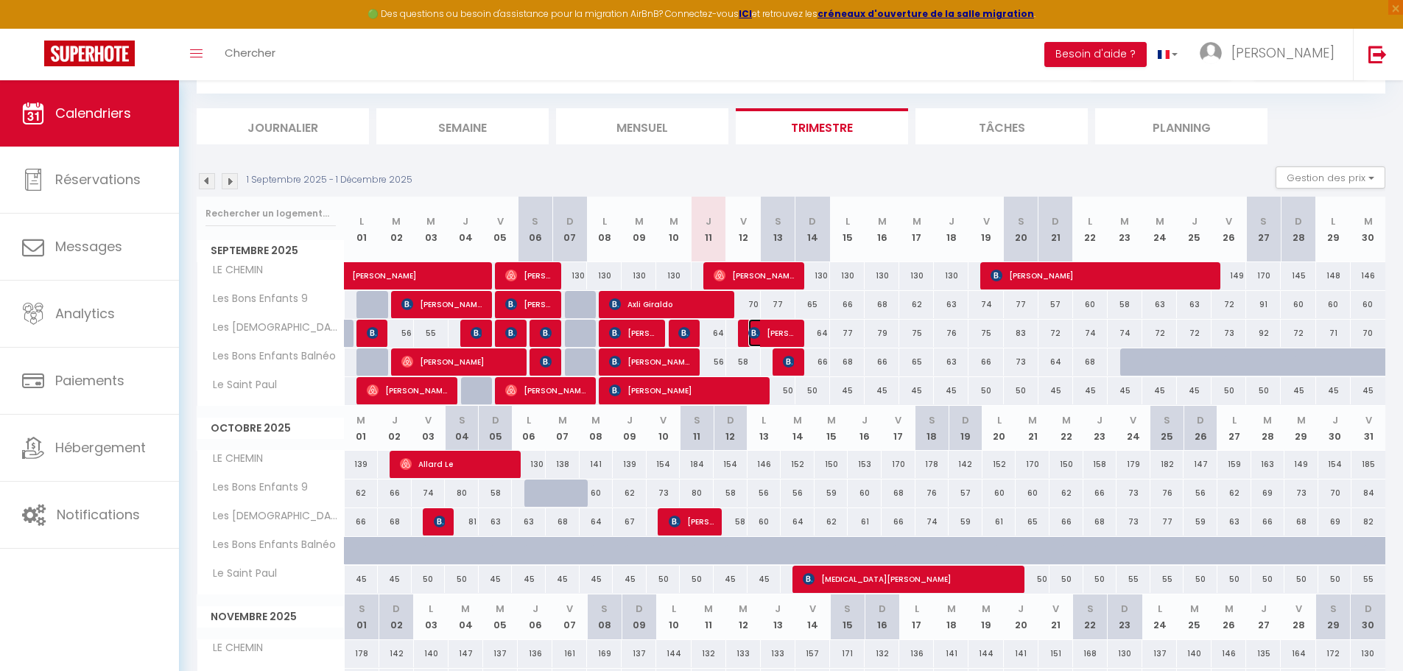
click at [775, 337] on span "[PERSON_NAME]" at bounding box center [771, 333] width 46 height 28
select select "1"
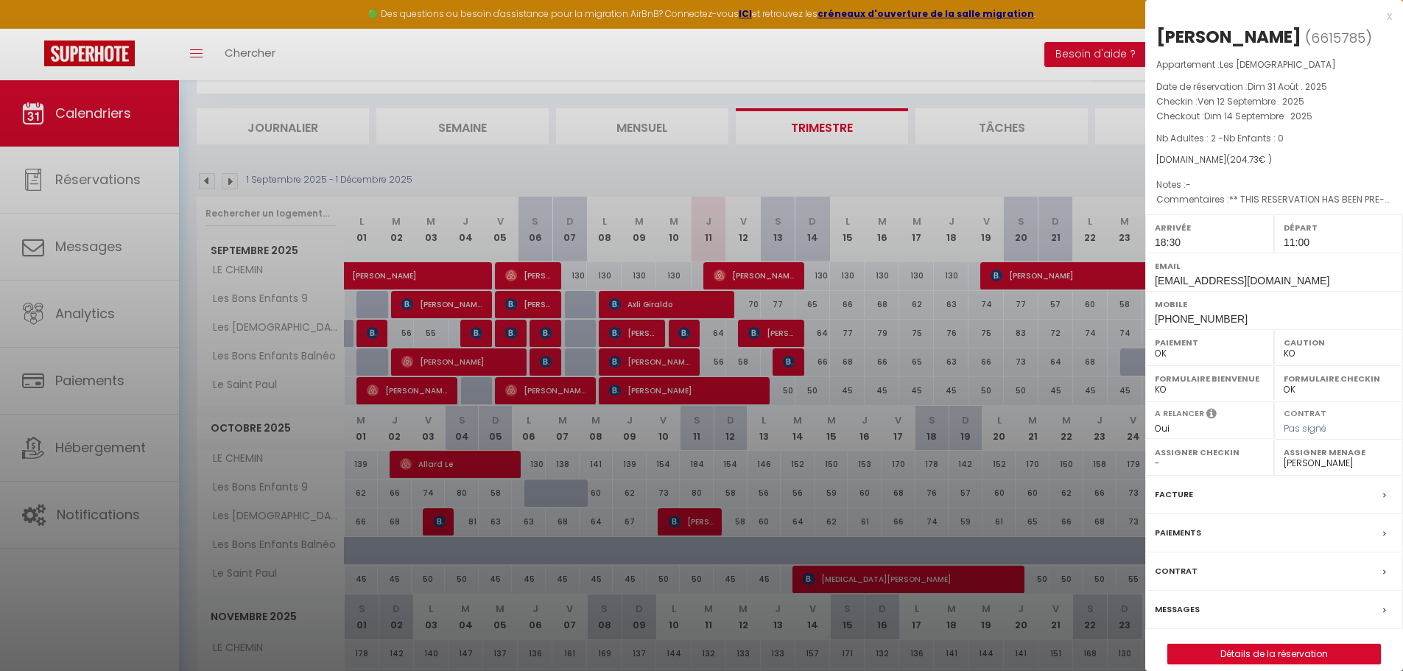
click at [783, 363] on div at bounding box center [701, 335] width 1403 height 671
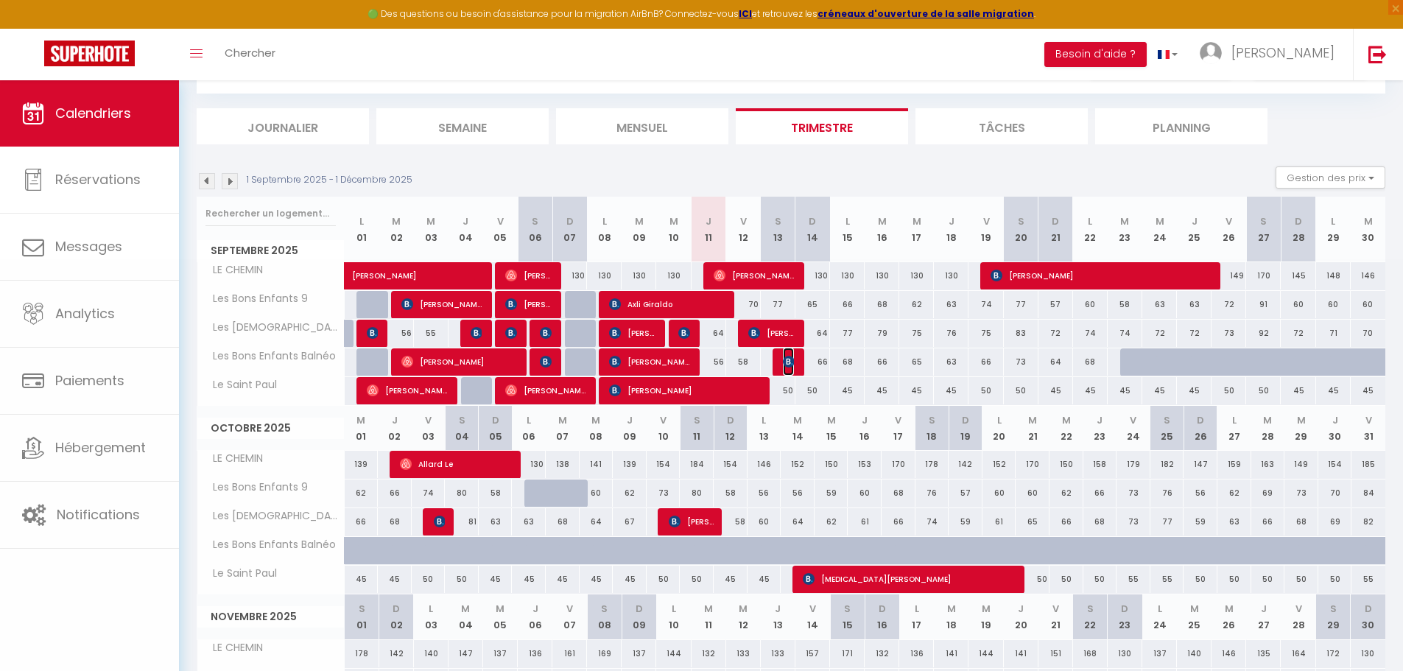
click at [786, 364] on img at bounding box center [789, 362] width 12 height 12
select select "0"
select select "34474"
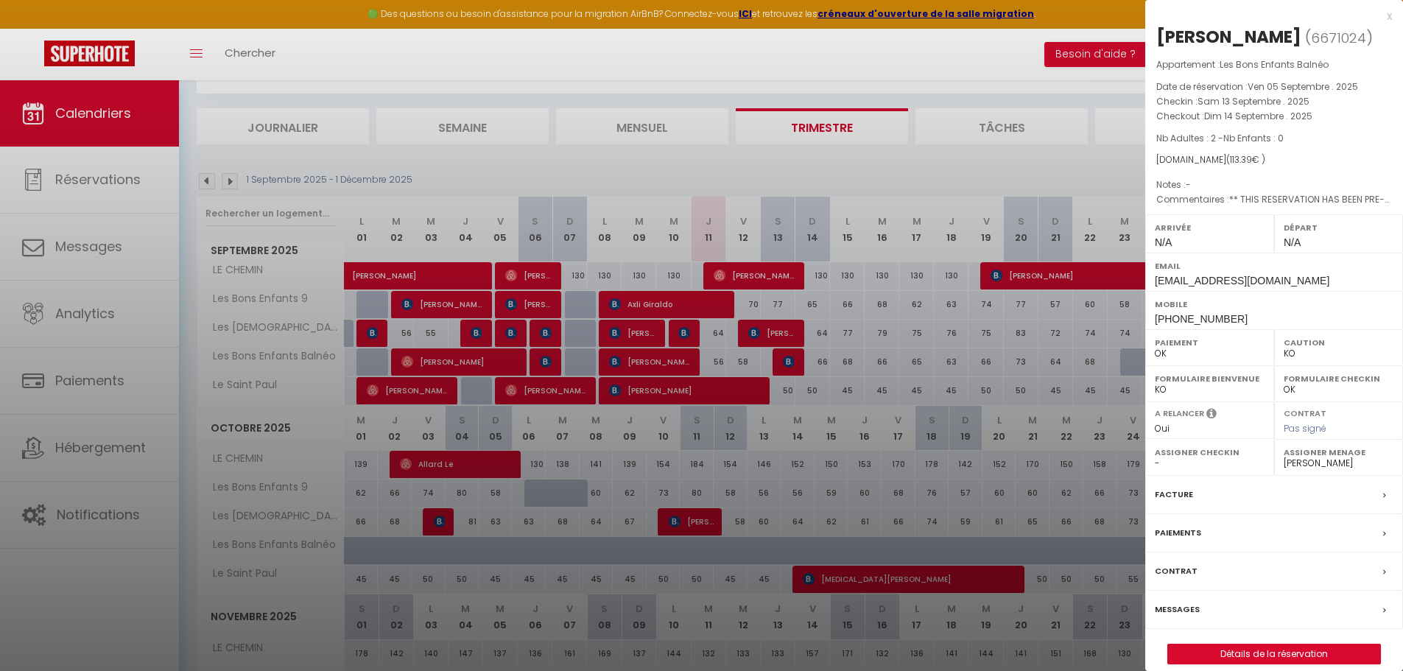
click at [781, 279] on div at bounding box center [701, 335] width 1403 height 671
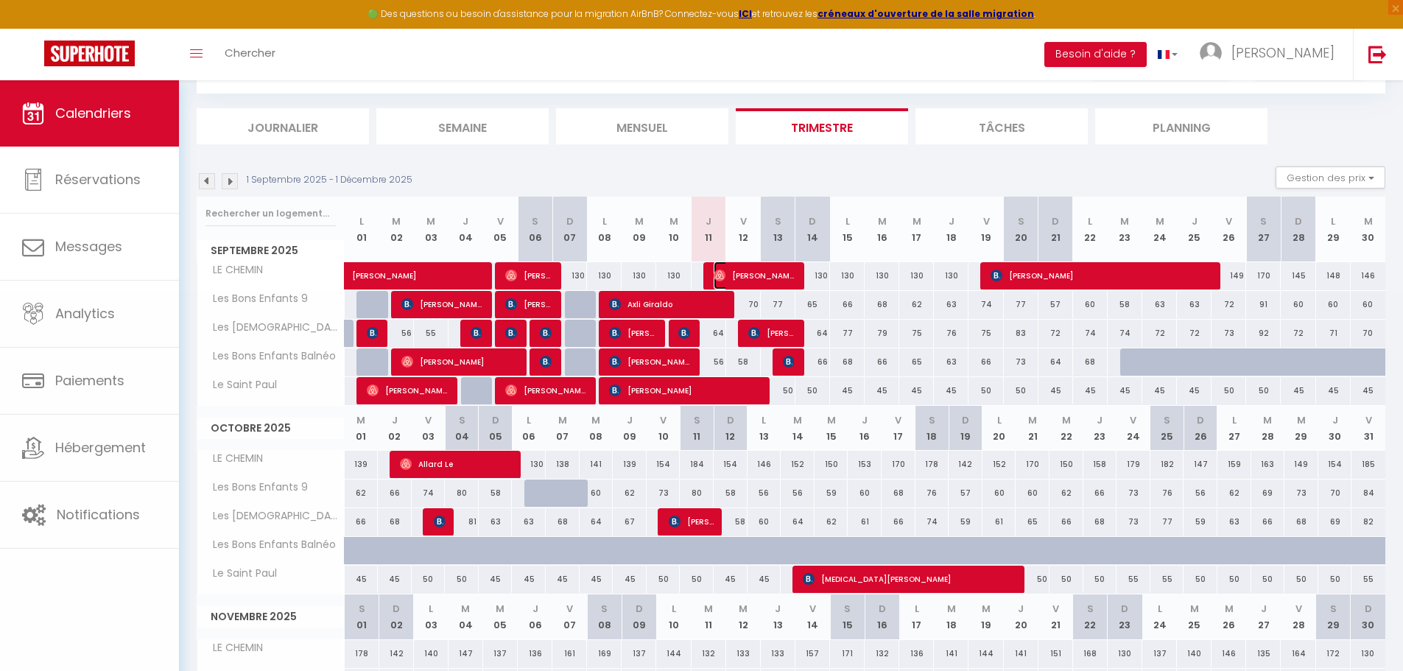
click at [781, 279] on span "[PERSON_NAME]" at bounding box center [754, 275] width 81 height 28
select select "OK"
select select "1"
select select "34281"
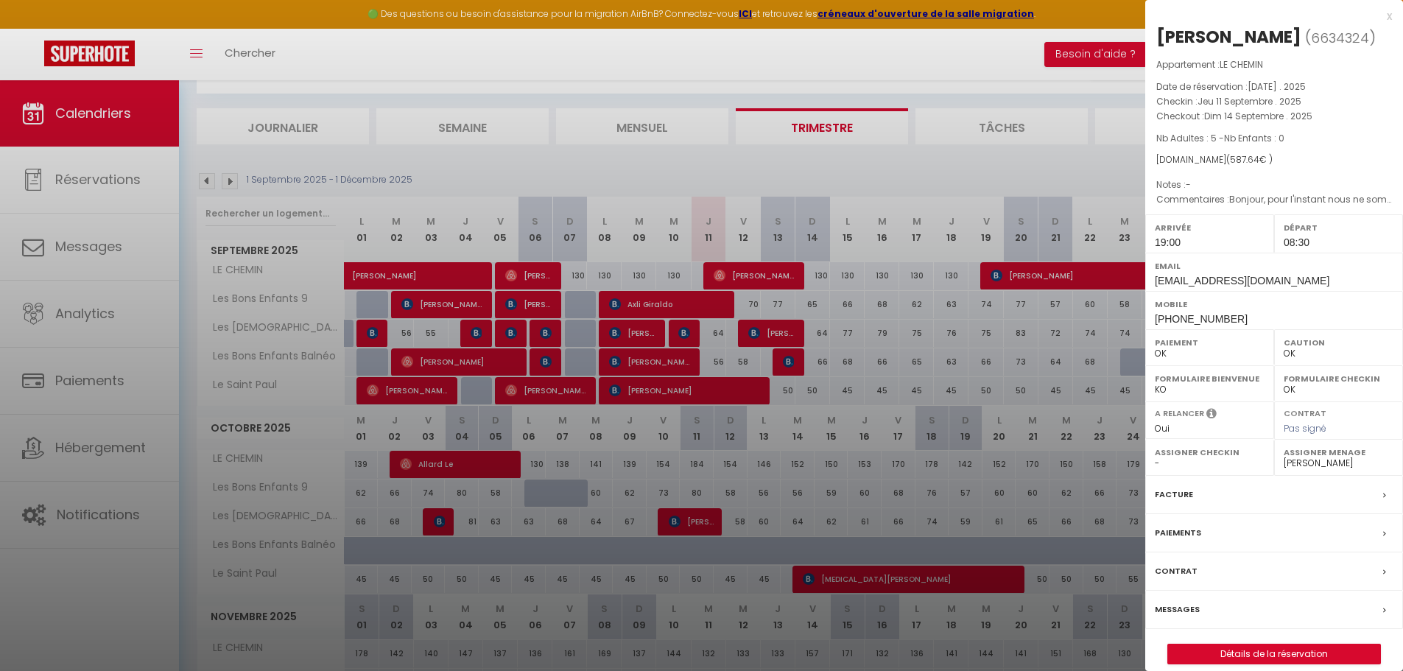
click at [1390, 13] on div "x" at bounding box center [1268, 16] width 247 height 18
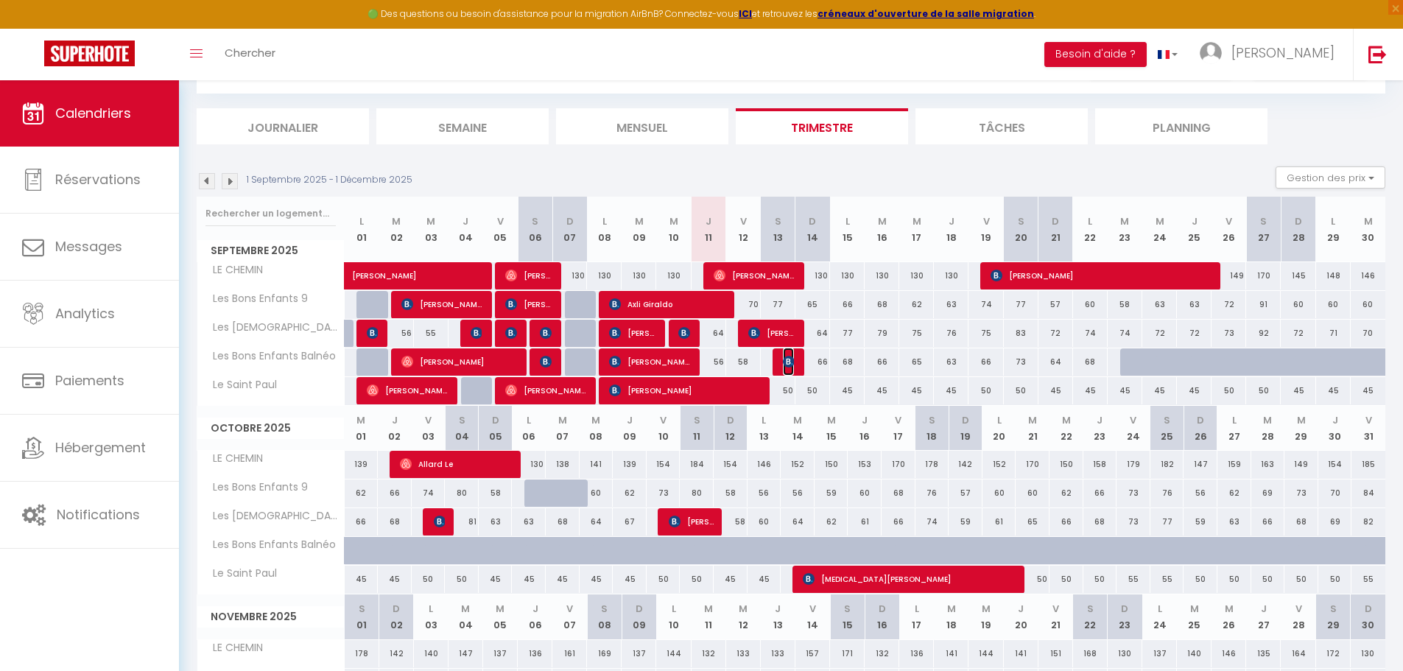
click at [790, 365] on img at bounding box center [789, 362] width 12 height 12
select select "KO"
select select "0"
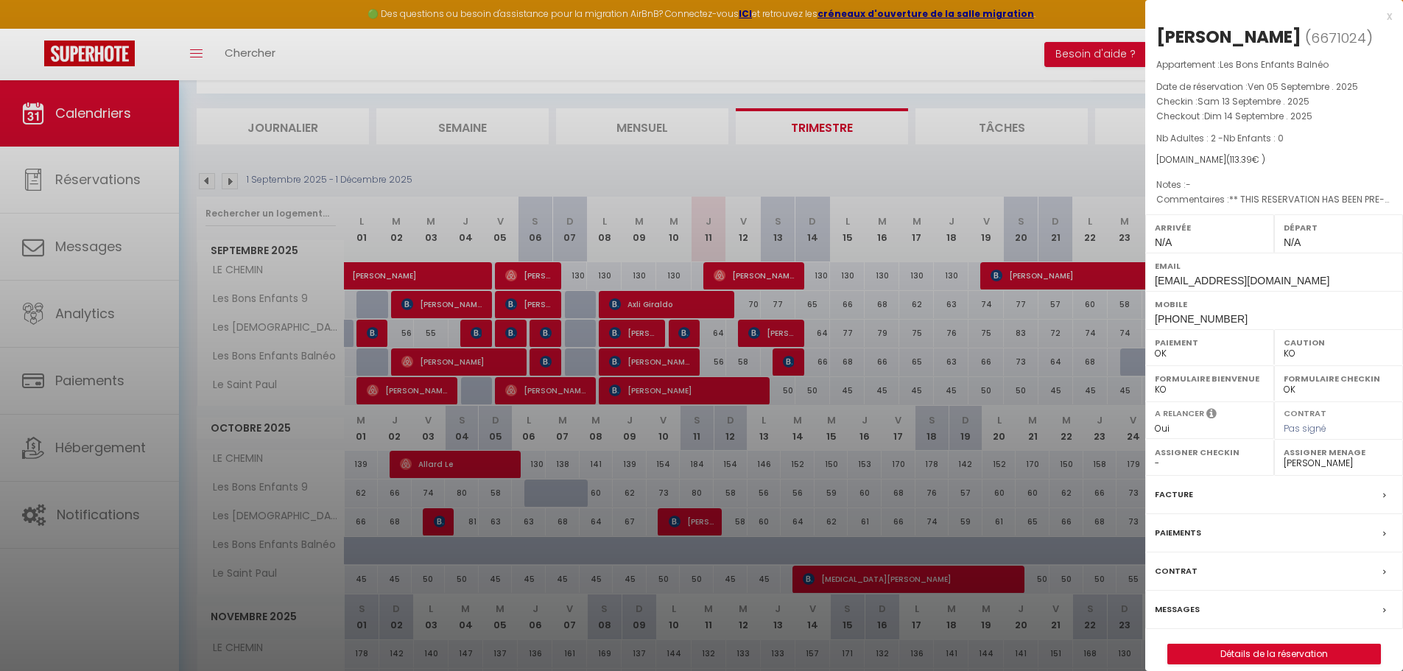
click at [1389, 11] on div "x" at bounding box center [1268, 16] width 247 height 18
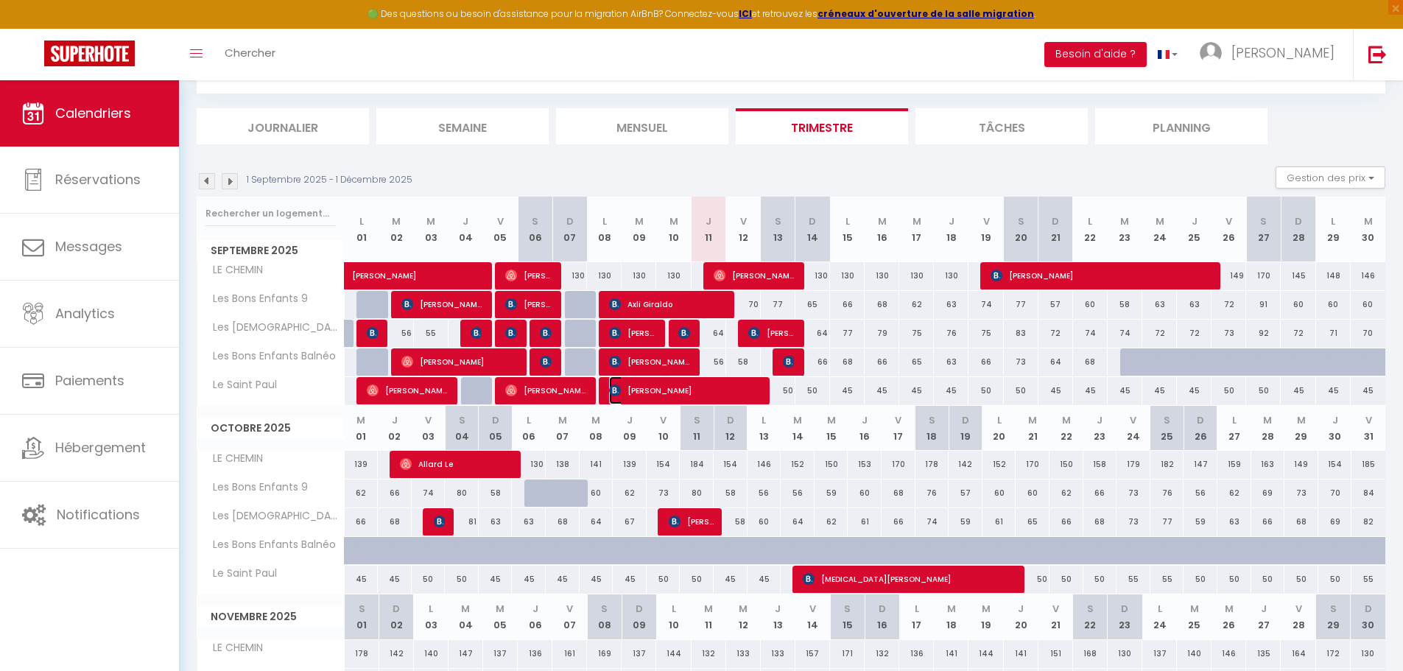
click at [730, 392] on span "[PERSON_NAME]" at bounding box center [684, 390] width 150 height 28
select select "34281"
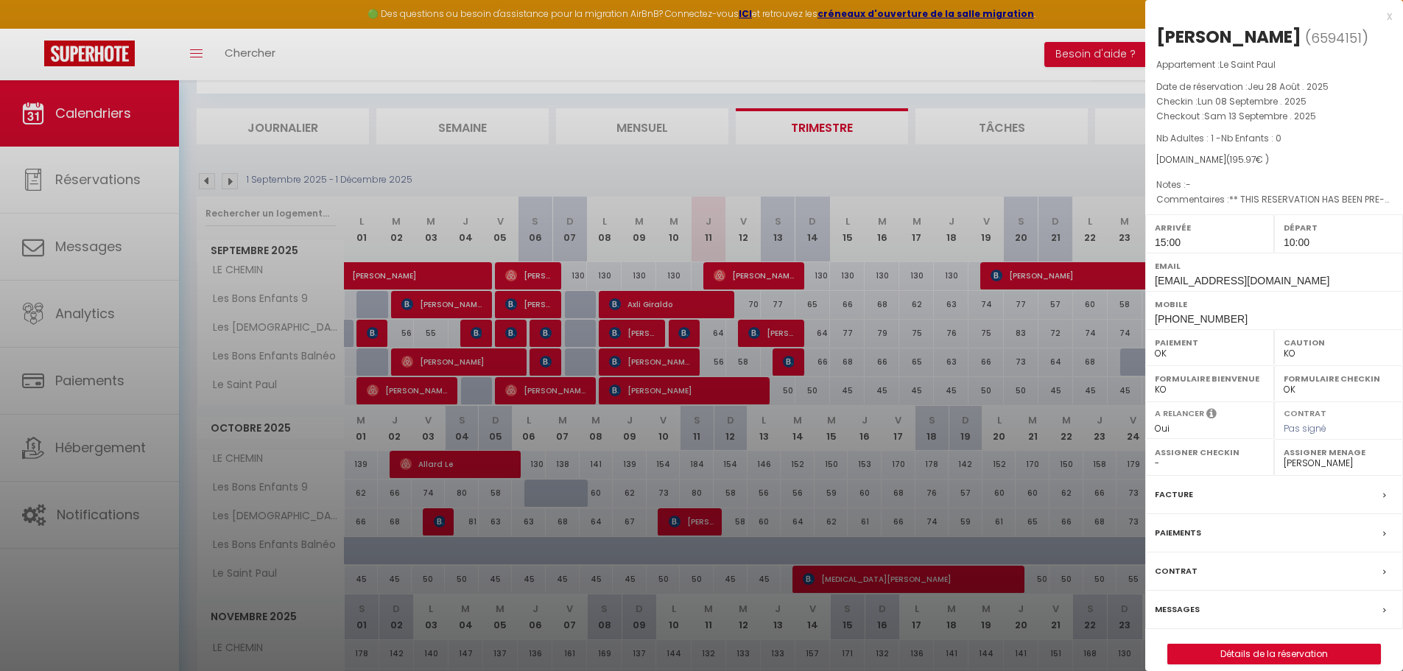
click at [707, 301] on div at bounding box center [701, 335] width 1403 height 671
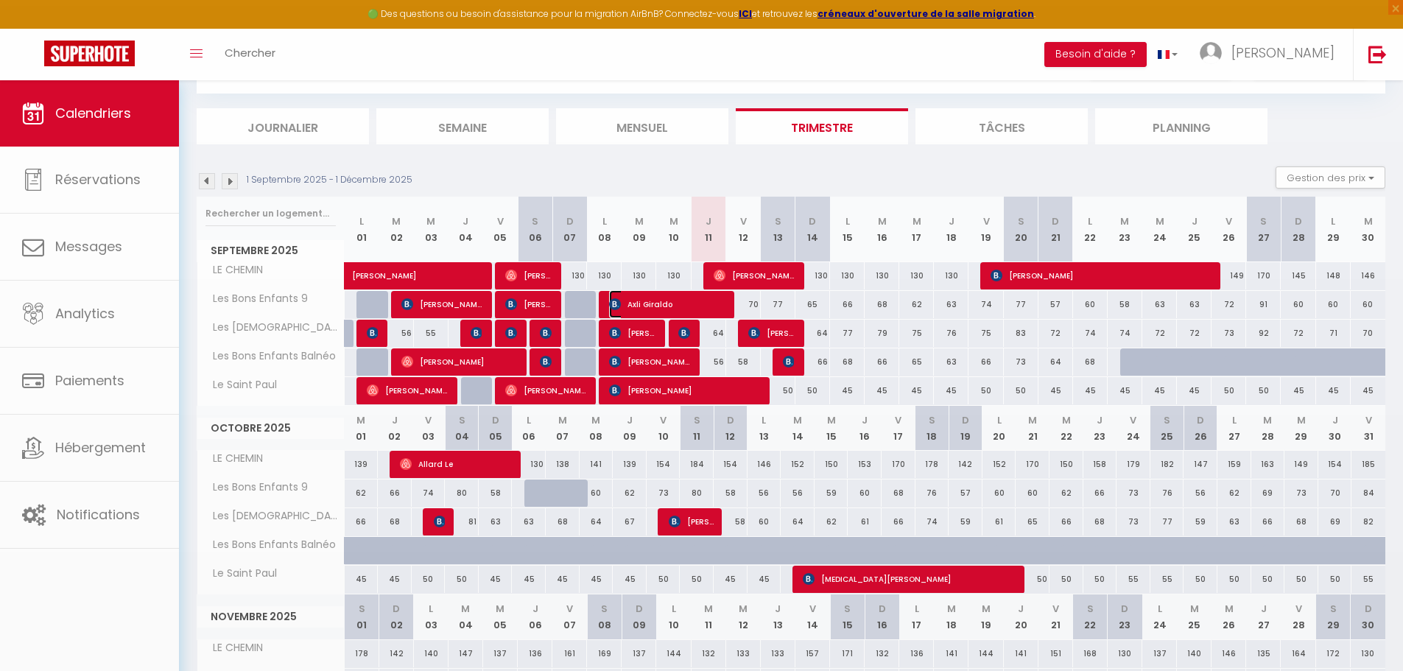
click at [712, 306] on span "Axli Giraldo" at bounding box center [667, 304] width 116 height 28
select select "0"
select select "34474"
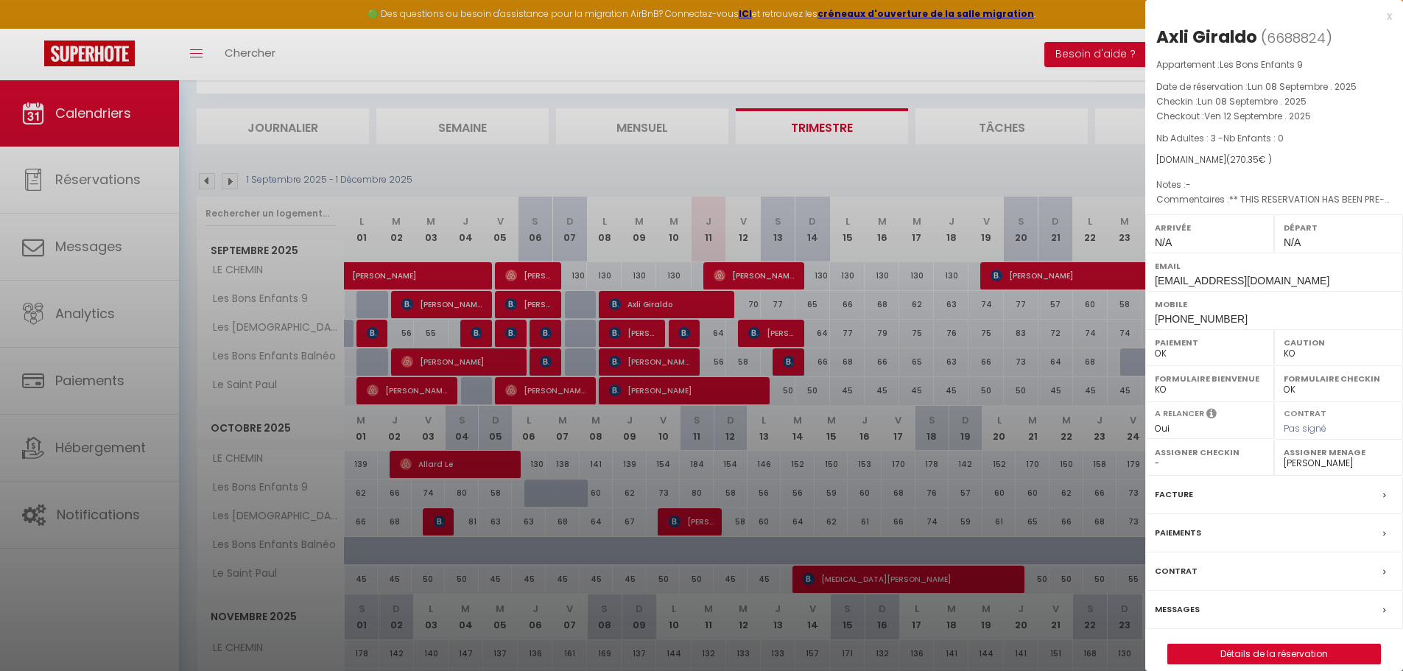
click at [766, 335] on div at bounding box center [701, 335] width 1403 height 671
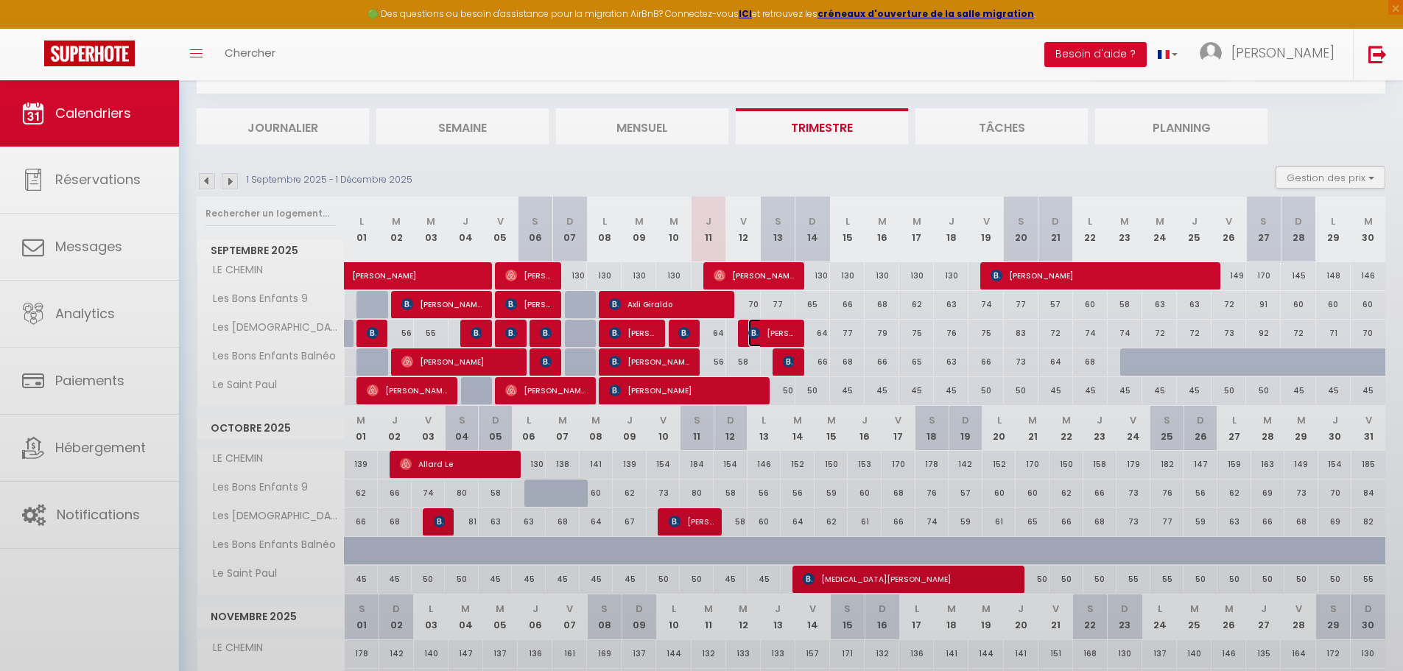
click at [770, 334] on span "[PERSON_NAME]" at bounding box center [771, 333] width 46 height 28
select select "1"
select select "34281"
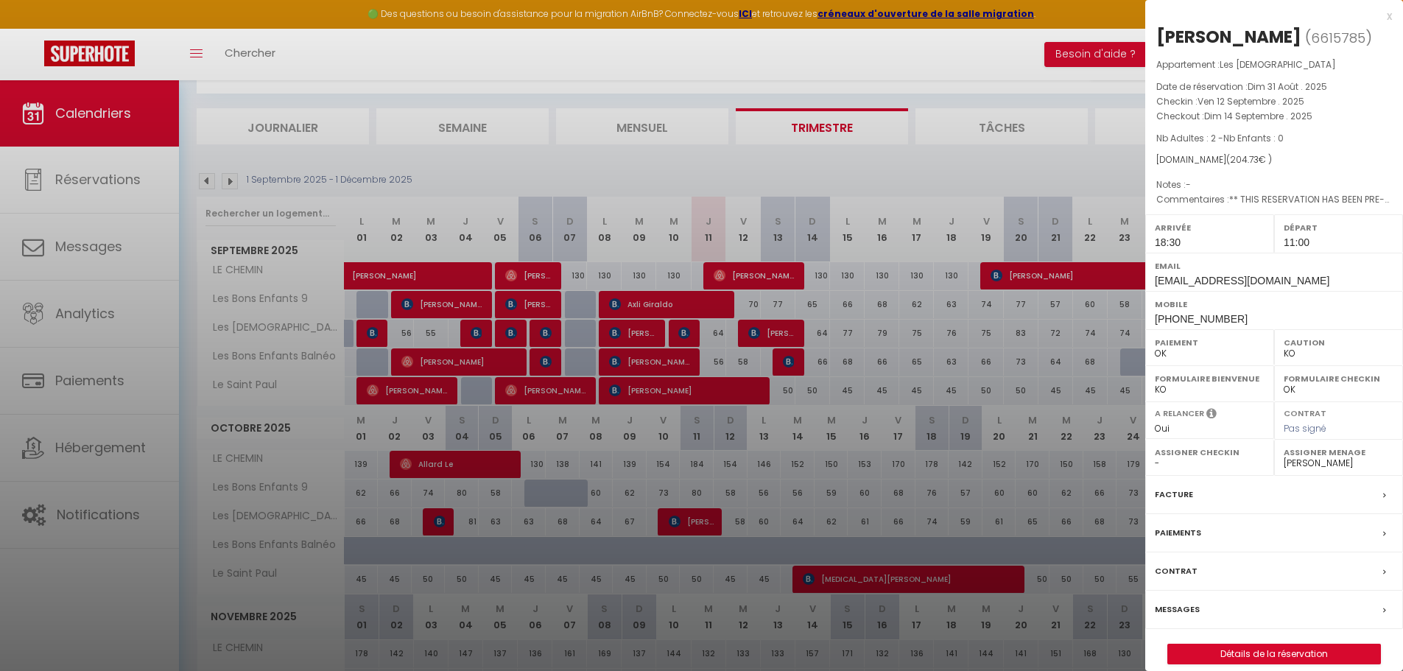
click at [783, 359] on div at bounding box center [701, 335] width 1403 height 671
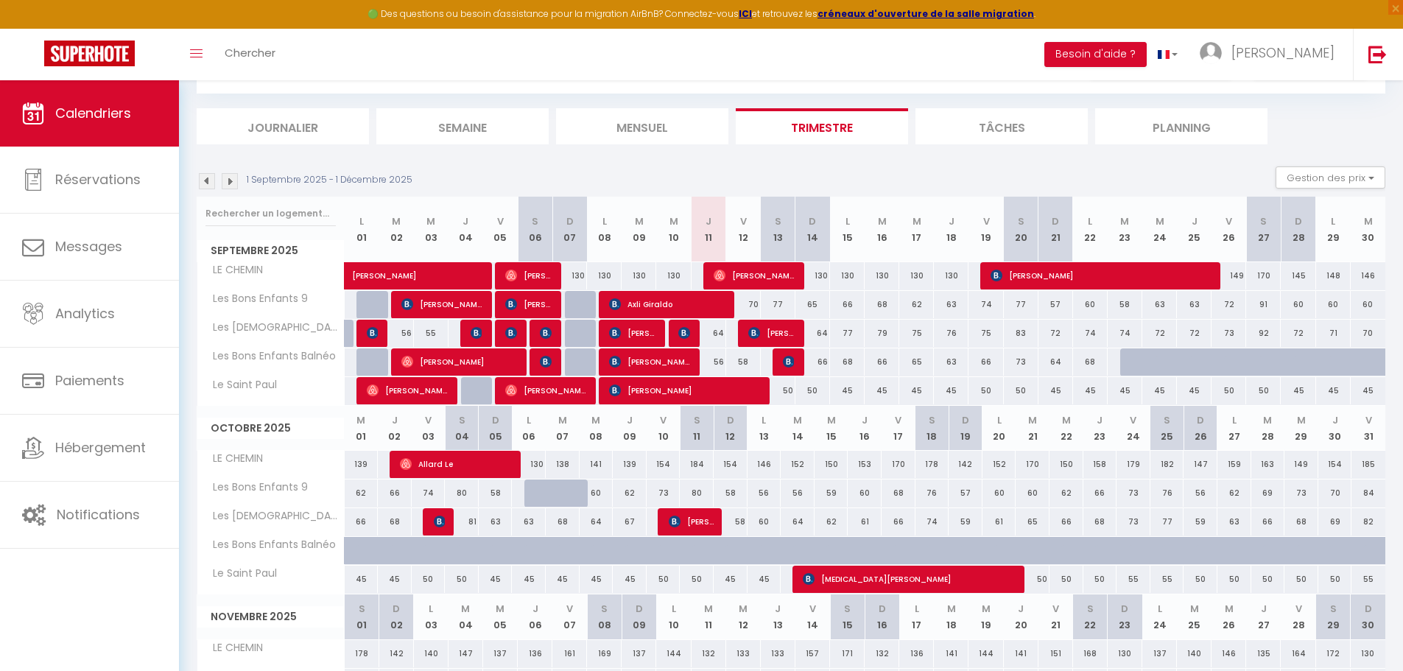
drag, startPoint x: 788, startPoint y: 365, endPoint x: 784, endPoint y: 343, distance: 22.4
click at [788, 365] on body "🟢 Des questions ou besoin d'assistance pour la migration AirBnB? Connectez-vous…" at bounding box center [701, 426] width 1403 height 838
click at [785, 275] on span "[PERSON_NAME]" at bounding box center [754, 275] width 81 height 28
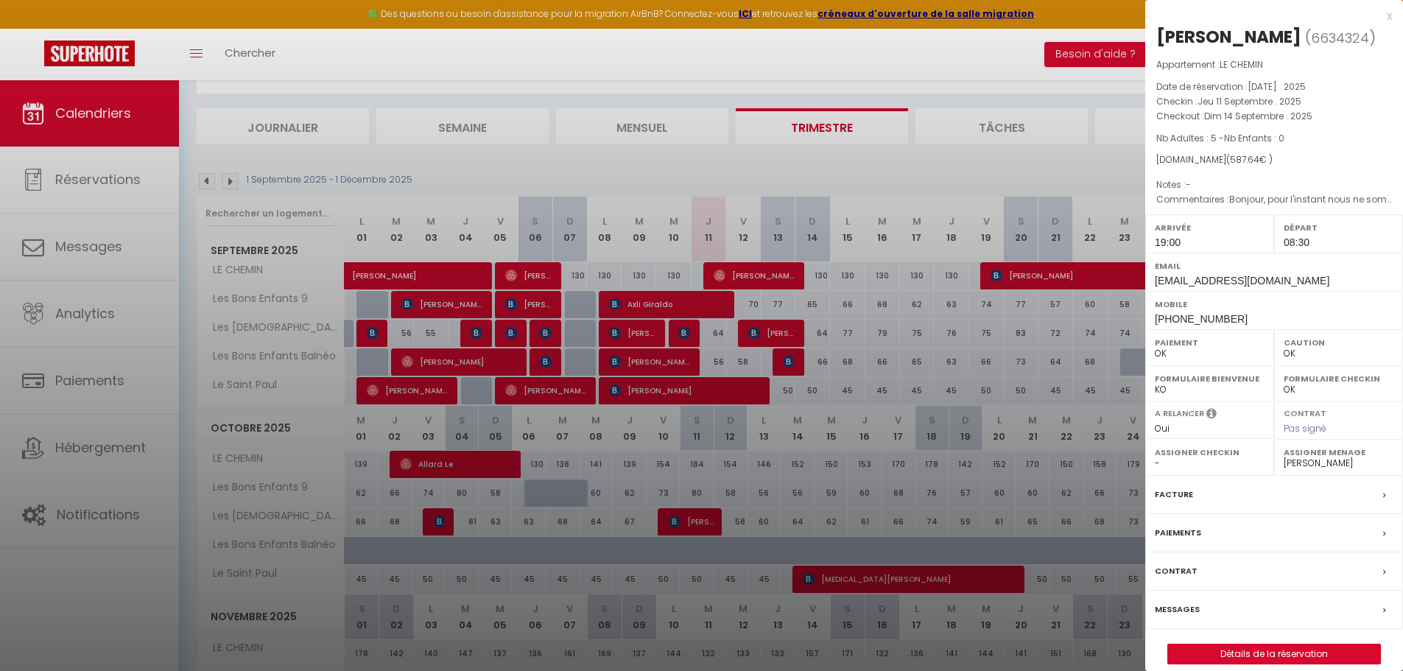
click at [790, 362] on div at bounding box center [701, 335] width 1403 height 671
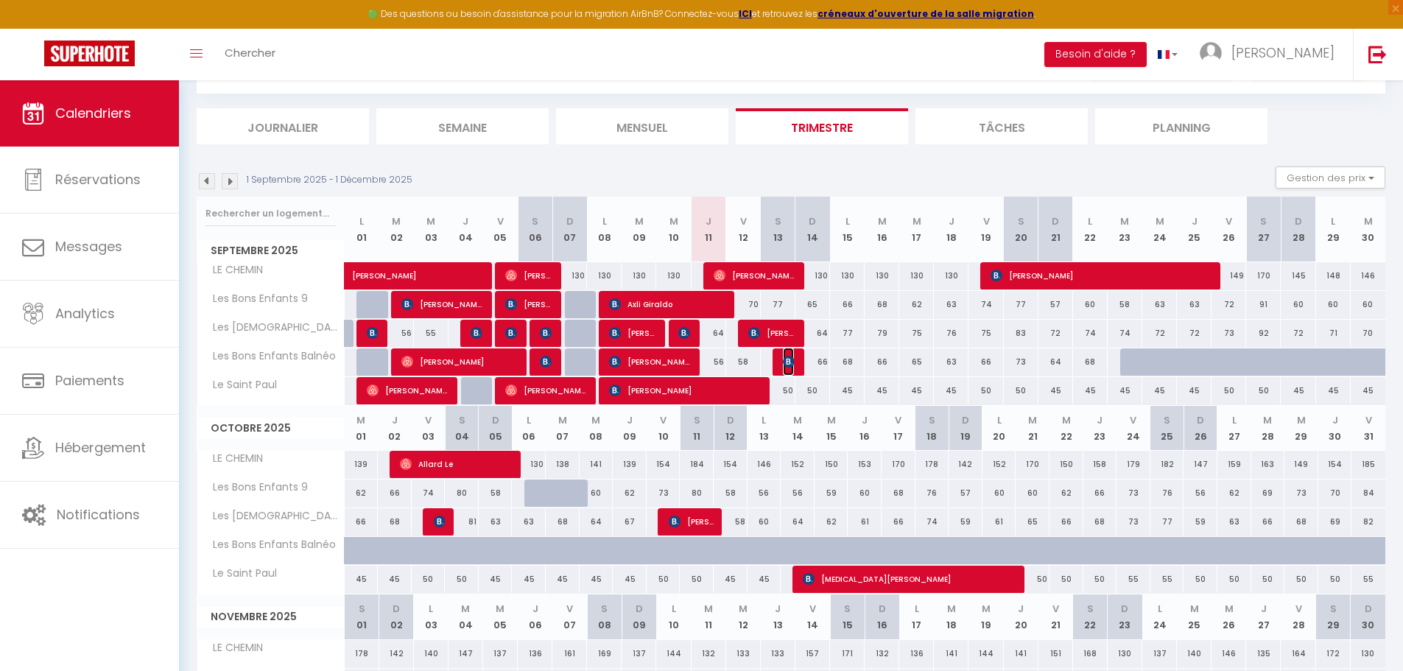
click at [790, 362] on img at bounding box center [789, 362] width 12 height 12
select select "KO"
select select "0"
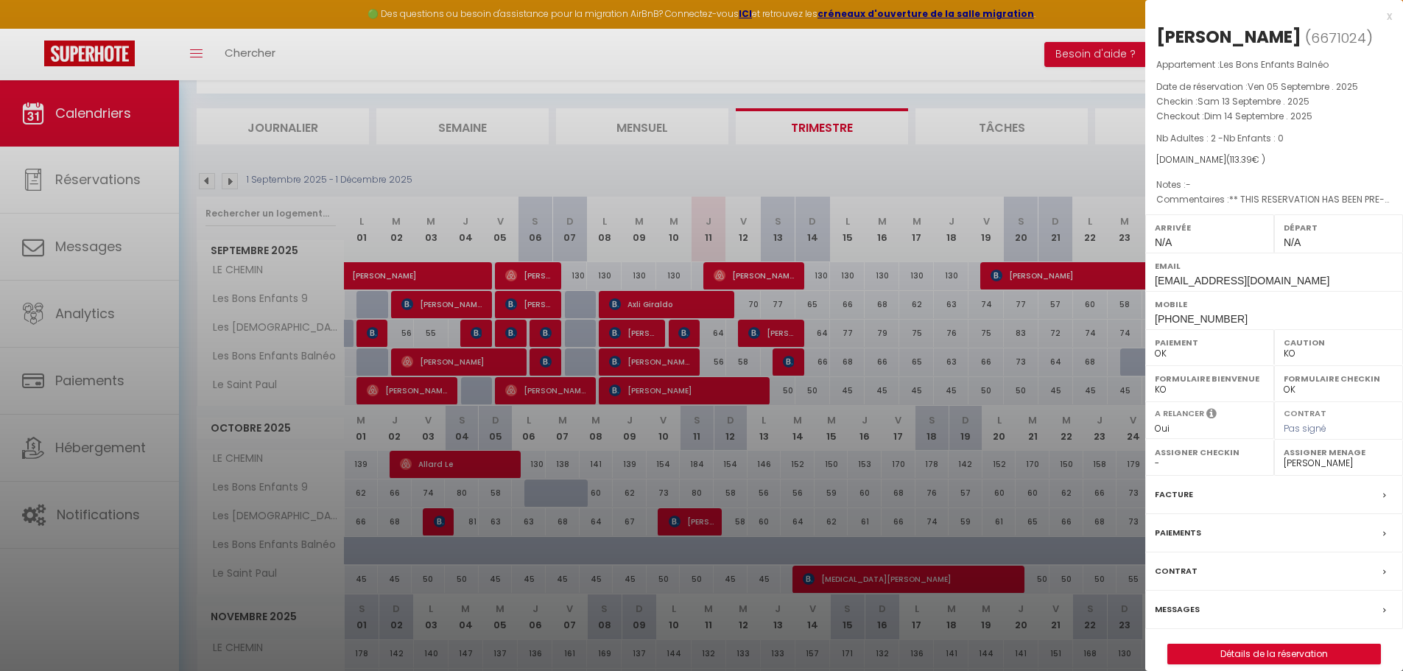
click at [1387, 18] on div "x" at bounding box center [1268, 16] width 247 height 18
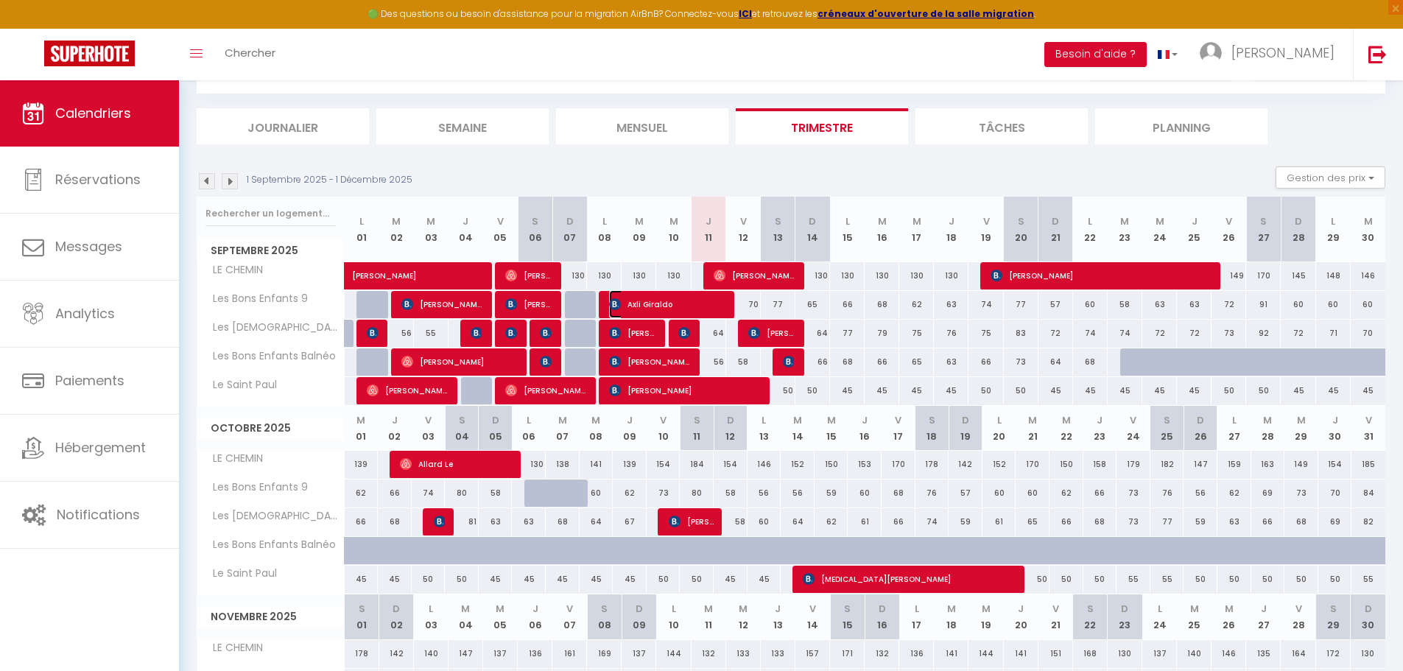
click at [711, 305] on span "Axli Giraldo" at bounding box center [667, 304] width 116 height 28
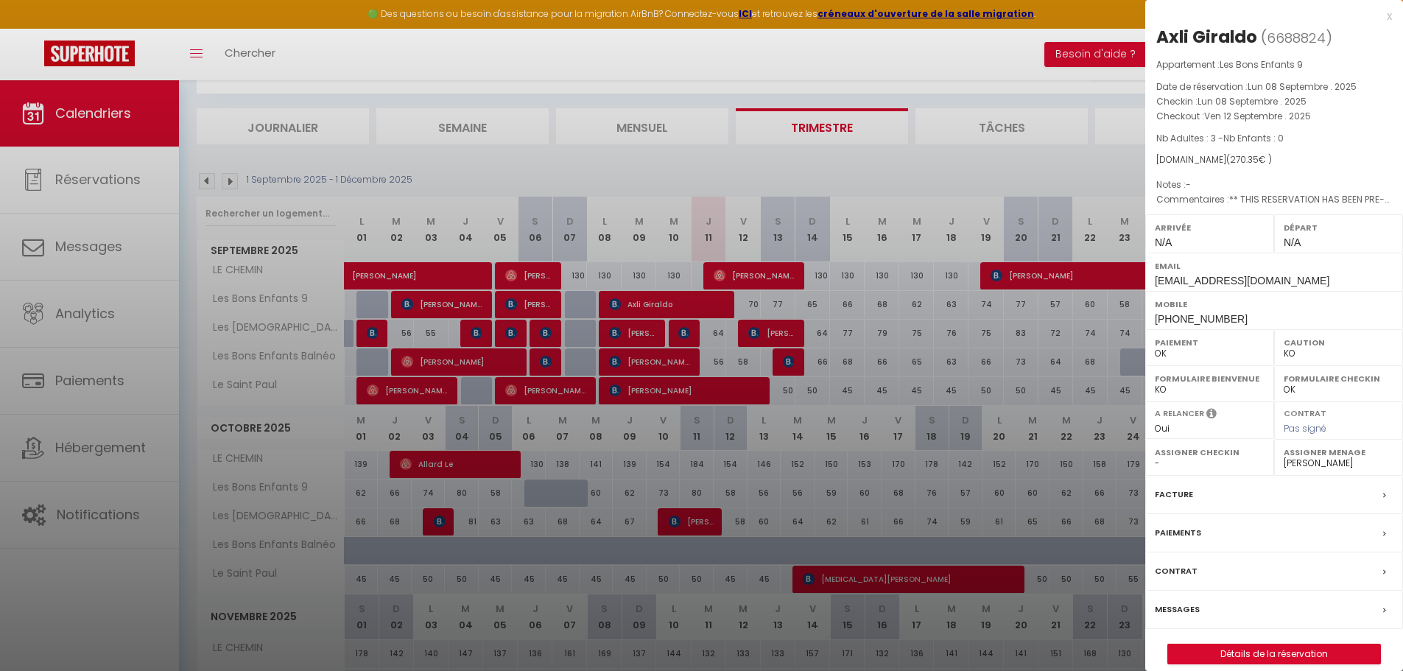
click at [1387, 17] on div "x" at bounding box center [1268, 16] width 247 height 18
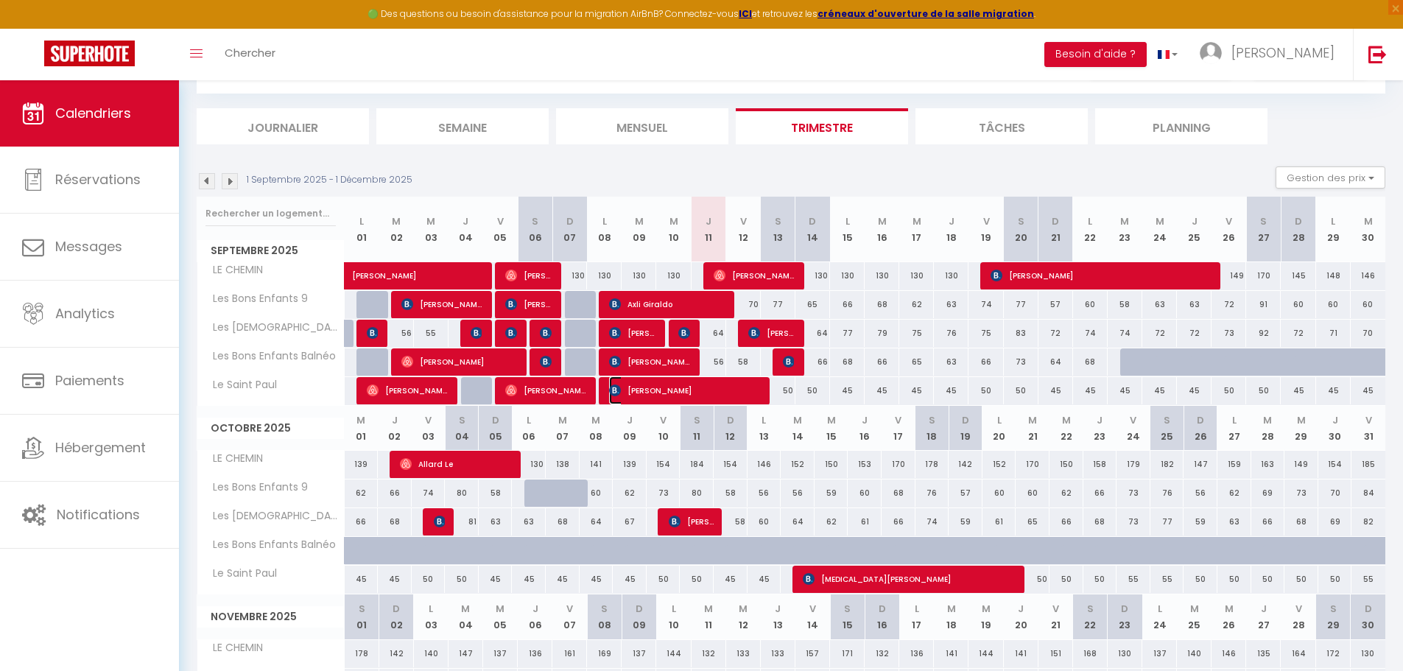
click at [714, 388] on span "[PERSON_NAME]" at bounding box center [684, 390] width 150 height 28
select select "34281"
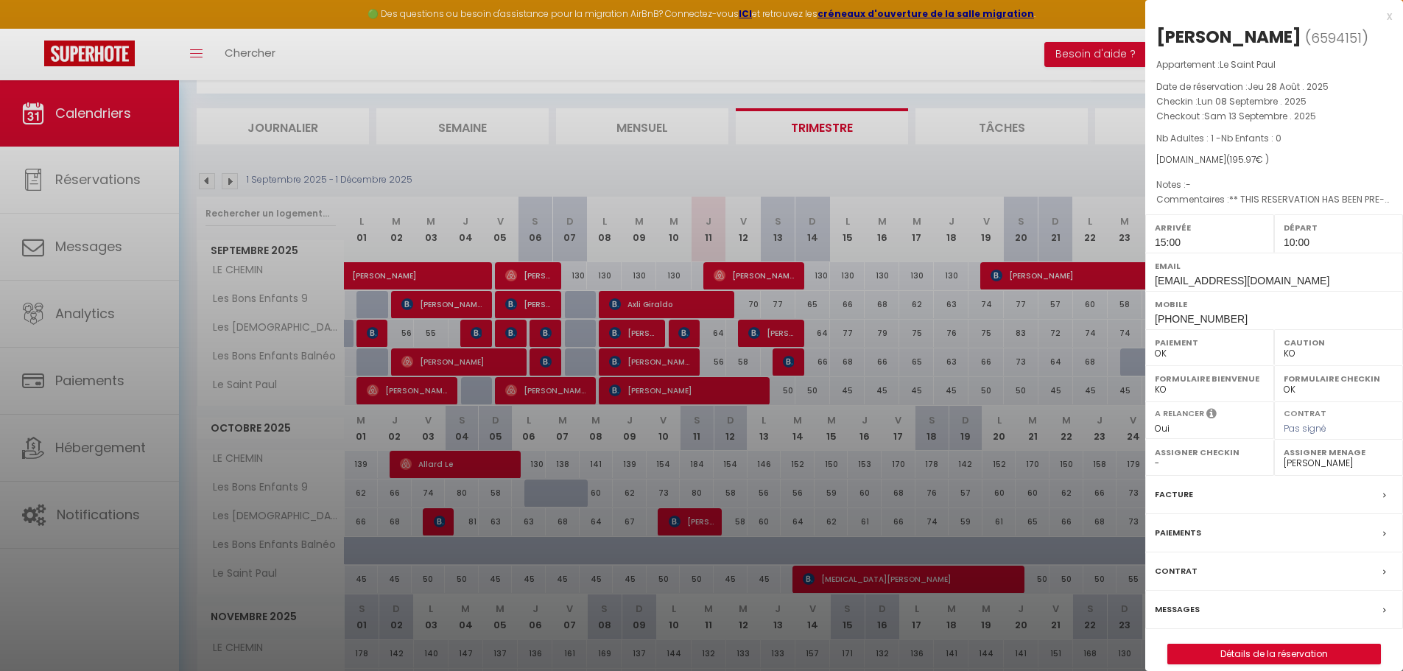
click at [1389, 15] on div "x" at bounding box center [1268, 16] width 247 height 18
